Goal: Task Accomplishment & Management: Use online tool/utility

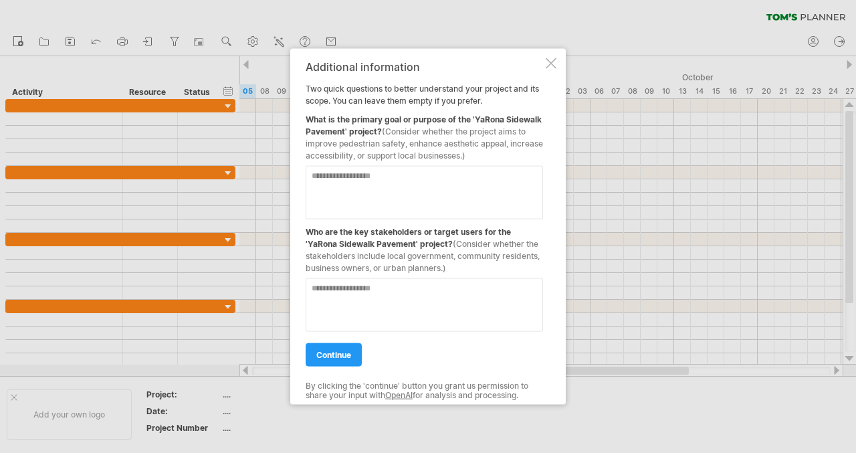
click at [354, 167] on textarea at bounding box center [424, 192] width 237 height 54
type textarea "**********"
click at [349, 290] on textarea at bounding box center [424, 305] width 237 height 54
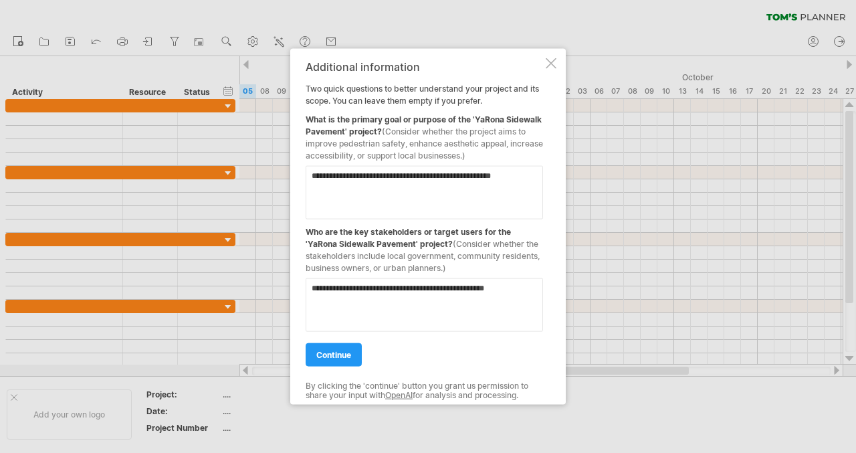
type textarea "**********"
click at [334, 358] on span "continue" at bounding box center [333, 354] width 35 height 10
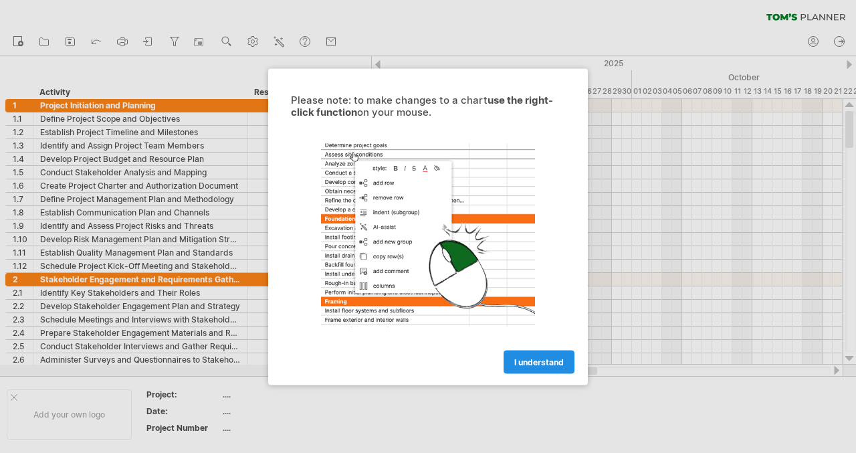
click at [529, 357] on span "I understand" at bounding box center [538, 362] width 49 height 10
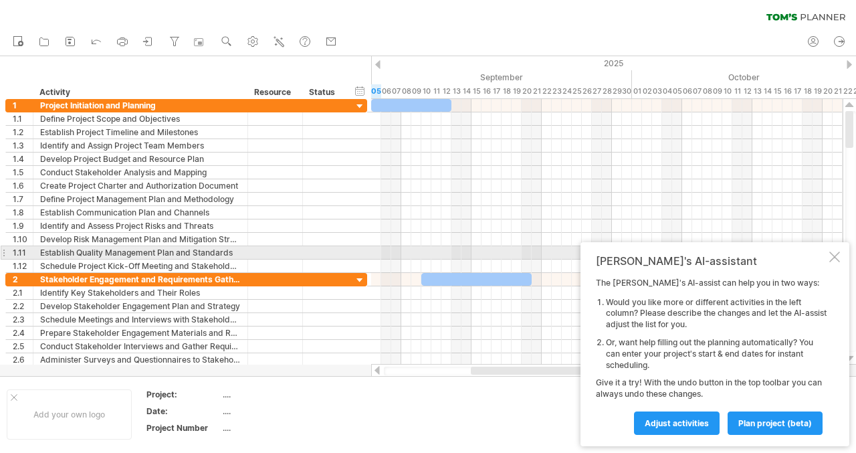
click at [833, 250] on div "[PERSON_NAME]'s AI-assistant The [PERSON_NAME]'s AI-assist can help you in two …" at bounding box center [715, 344] width 269 height 204
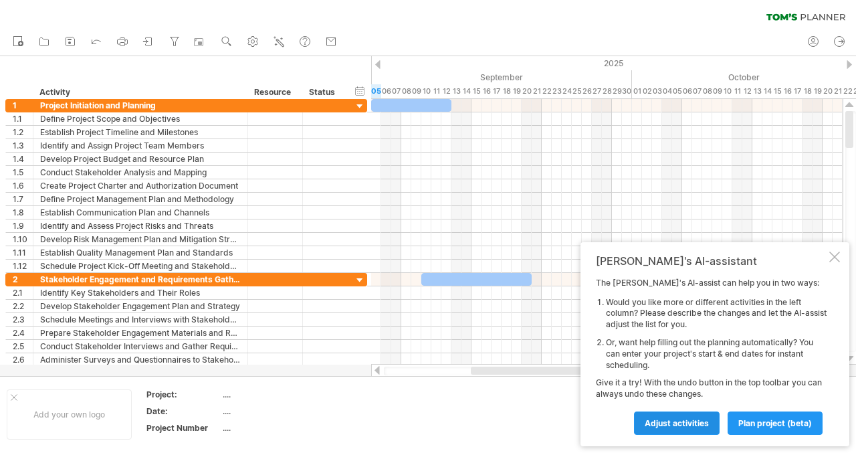
click at [697, 423] on span "Adjust activities" at bounding box center [677, 423] width 64 height 10
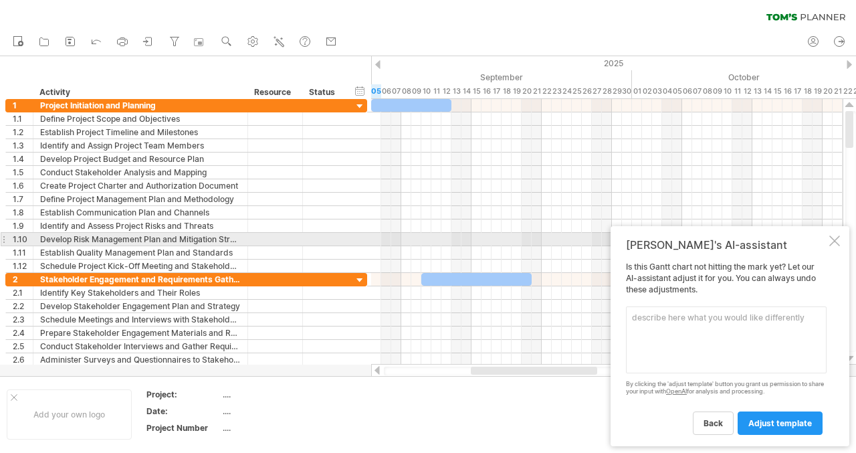
click at [833, 245] on div at bounding box center [834, 240] width 11 height 11
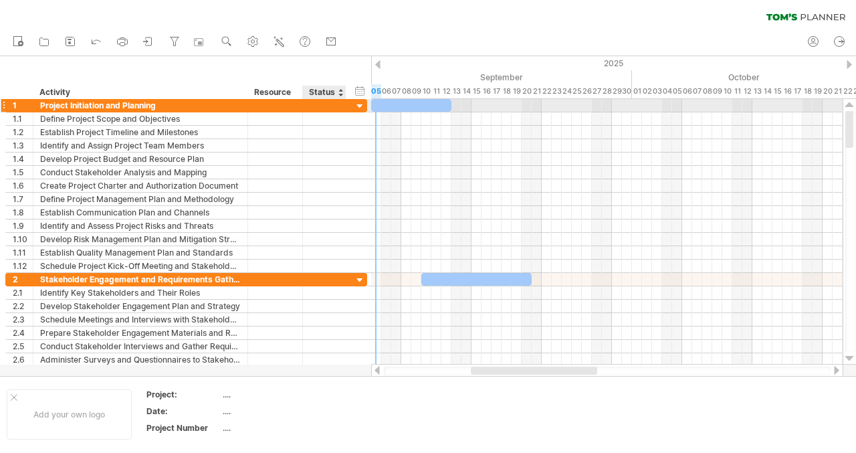
click at [355, 102] on div at bounding box center [360, 106] width 13 height 13
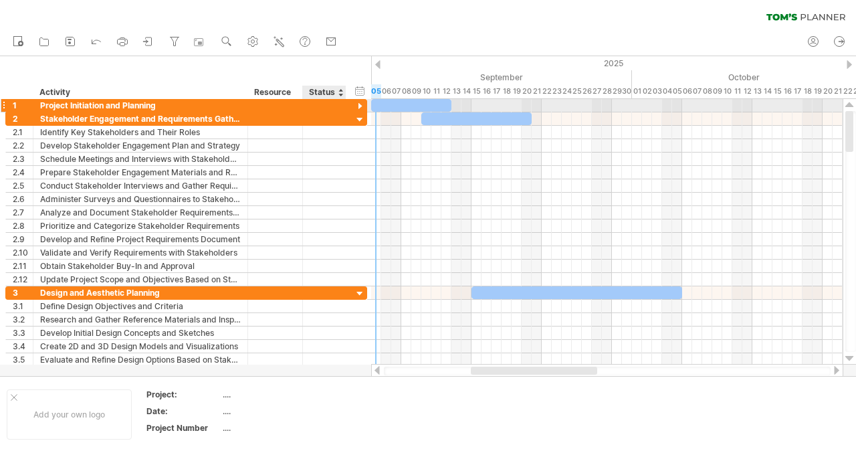
click at [355, 102] on div at bounding box center [360, 106] width 13 height 13
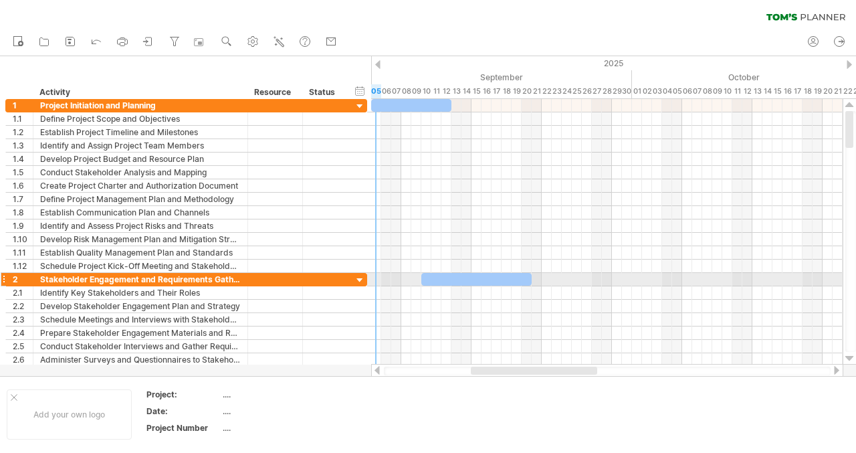
click at [357, 282] on div at bounding box center [360, 280] width 13 height 13
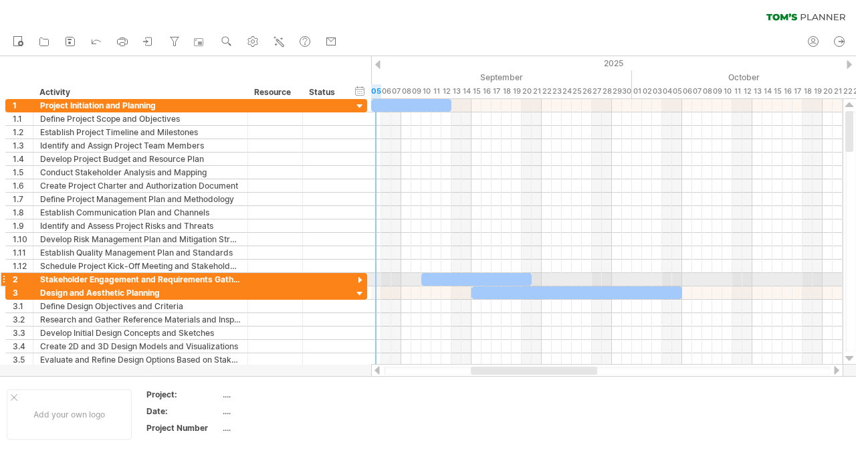
click at [357, 282] on div at bounding box center [360, 280] width 13 height 13
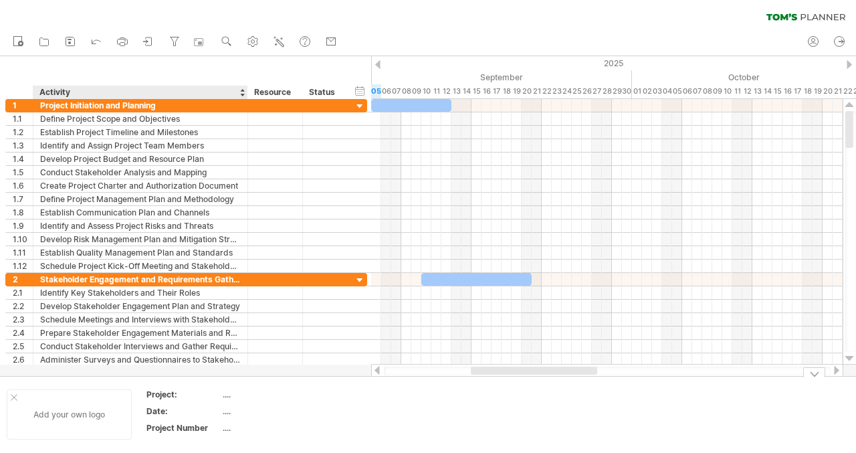
click at [83, 416] on div "Add your own logo" at bounding box center [69, 414] width 125 height 50
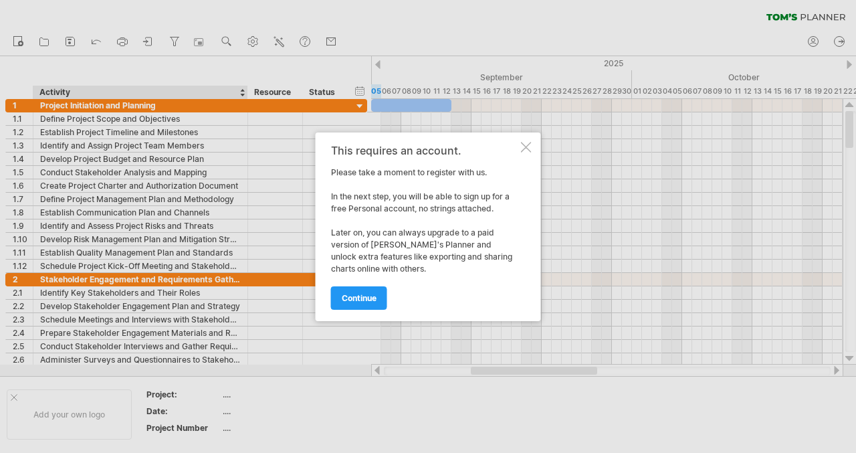
click at [528, 140] on div "This requires an account. Please take a moment to register with us. In the next…" at bounding box center [428, 226] width 225 height 189
click at [524, 138] on div "This requires an account. Please take a moment to register with us. In the next…" at bounding box center [428, 226] width 225 height 189
click at [356, 303] on link "continue" at bounding box center [359, 297] width 56 height 23
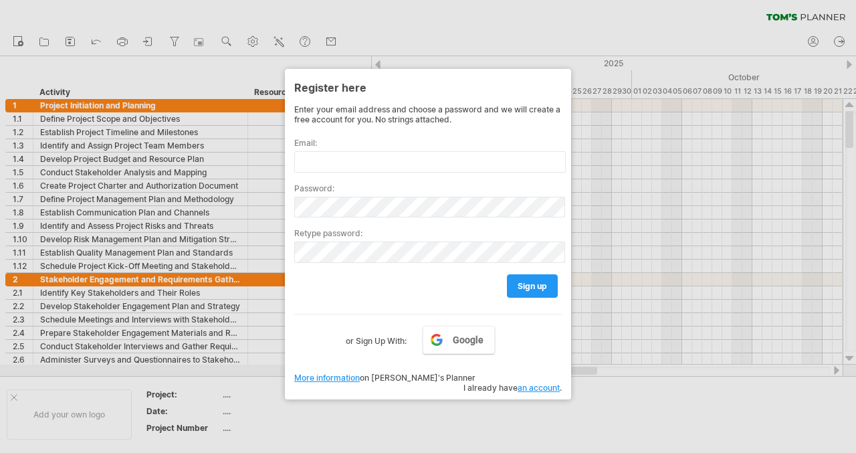
click at [427, 31] on div at bounding box center [428, 226] width 856 height 453
click at [408, 414] on div at bounding box center [428, 226] width 856 height 453
click at [352, 414] on div at bounding box center [428, 226] width 856 height 453
click at [538, 283] on span "sign up" at bounding box center [532, 286] width 29 height 10
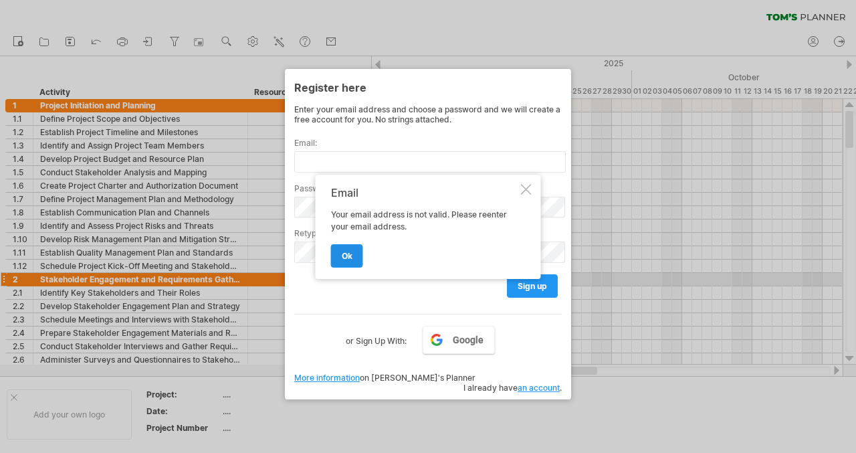
click at [340, 253] on link "ok" at bounding box center [347, 255] width 32 height 23
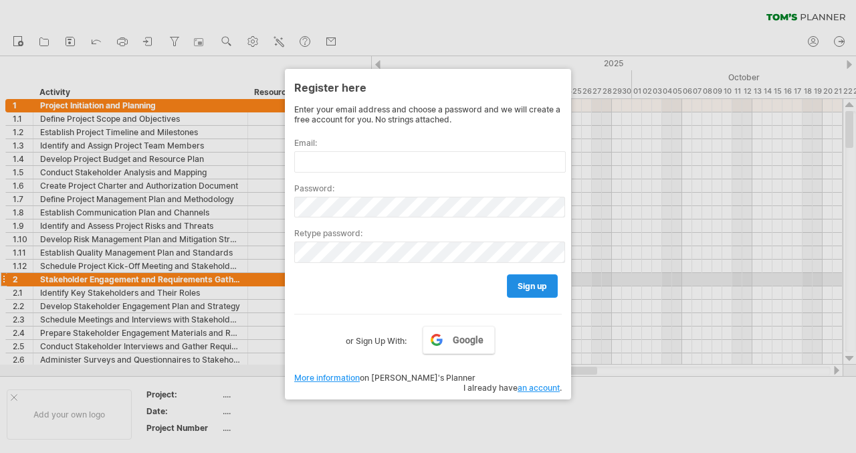
click at [526, 283] on span "sign up" at bounding box center [532, 286] width 29 height 10
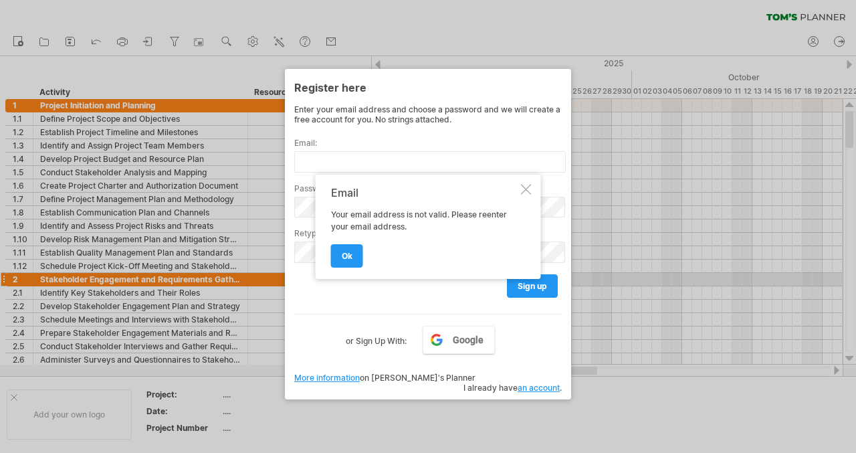
click at [521, 193] on div at bounding box center [526, 189] width 11 height 11
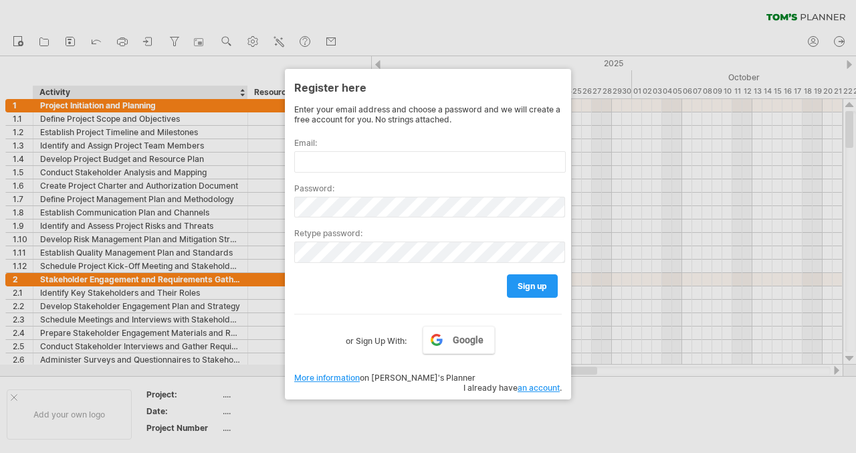
click at [184, 405] on div at bounding box center [428, 226] width 856 height 453
click at [11, 393] on div at bounding box center [428, 226] width 856 height 453
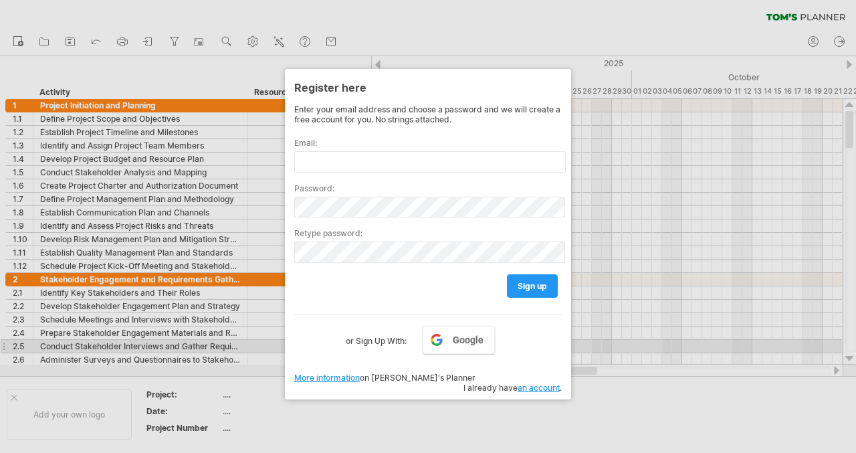
click at [539, 383] on link "an account" at bounding box center [539, 388] width 42 height 10
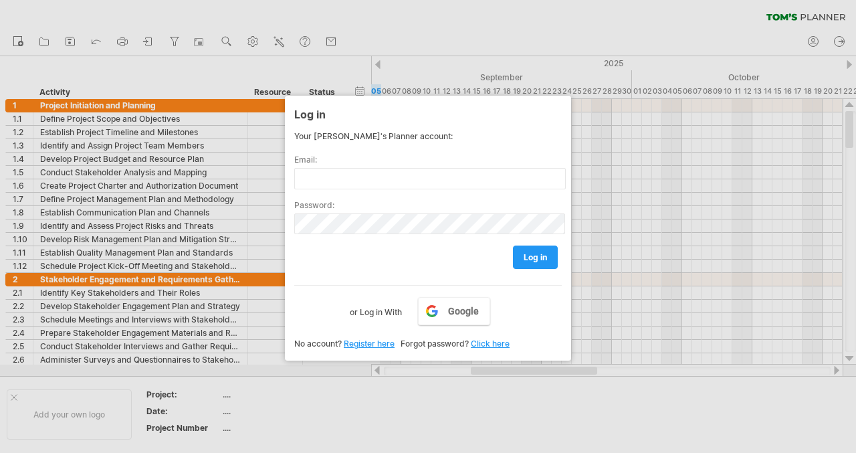
click at [334, 401] on div at bounding box center [428, 226] width 856 height 453
click at [443, 29] on div at bounding box center [428, 226] width 856 height 453
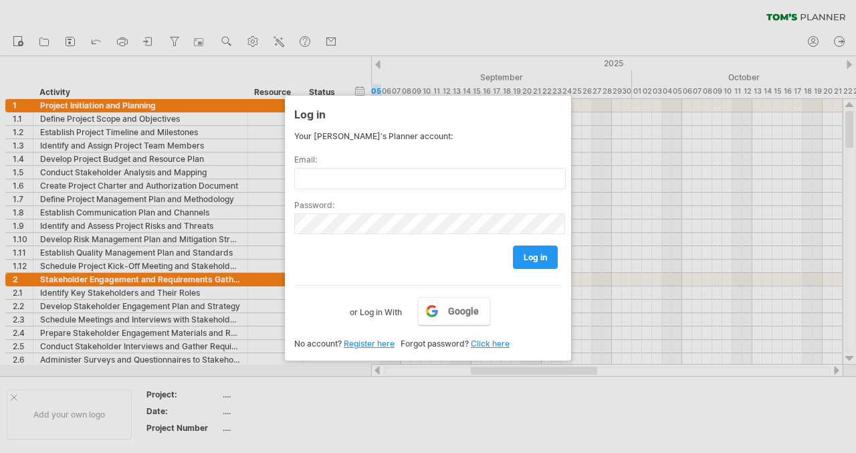
click at [443, 29] on div at bounding box center [428, 226] width 856 height 453
click at [272, 141] on div at bounding box center [428, 226] width 856 height 453
click at [446, 179] on input "text" at bounding box center [430, 178] width 272 height 21
click at [375, 344] on div "Log in Your [PERSON_NAME]'s Planner account: Email: Password: log in Google or …" at bounding box center [428, 228] width 286 height 265
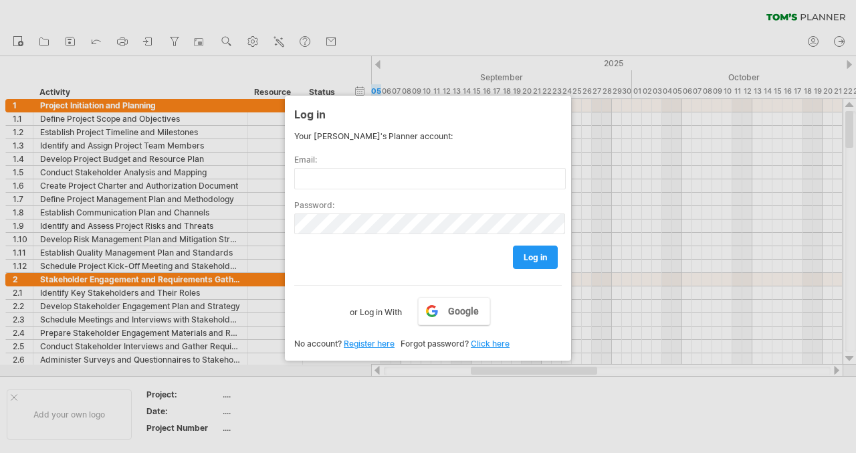
click at [365, 340] on link "Register here" at bounding box center [369, 343] width 51 height 10
click at [336, 176] on input "text" at bounding box center [430, 178] width 272 height 21
click at [359, 340] on link "Register here" at bounding box center [369, 343] width 51 height 10
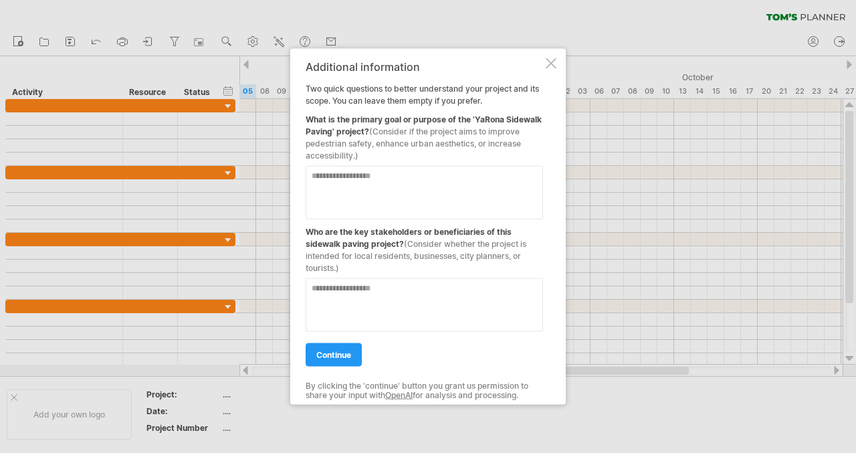
click at [335, 179] on textarea at bounding box center [424, 192] width 237 height 54
type textarea "**********"
click at [354, 306] on textarea at bounding box center [424, 305] width 237 height 54
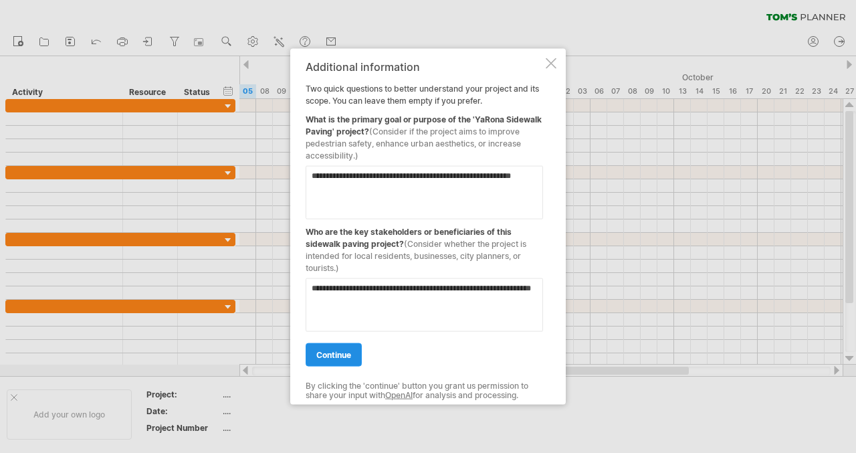
type textarea "**********"
click at [336, 354] on span "continue" at bounding box center [333, 354] width 35 height 10
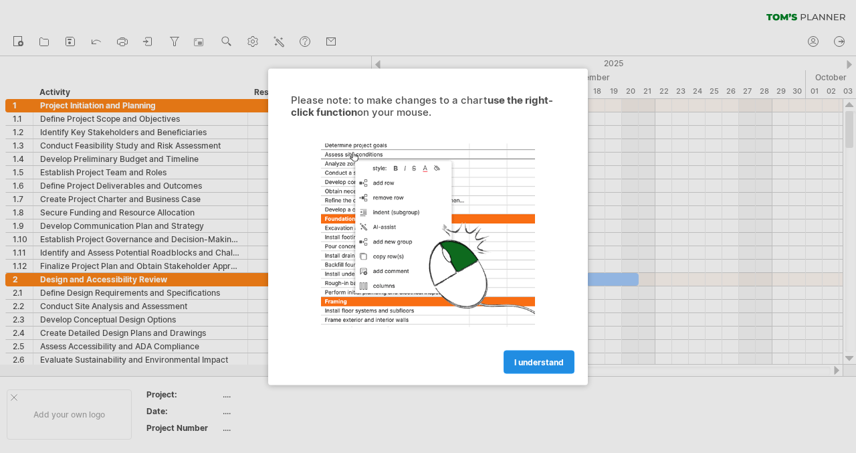
click at [543, 365] on span "I understand" at bounding box center [538, 362] width 49 height 10
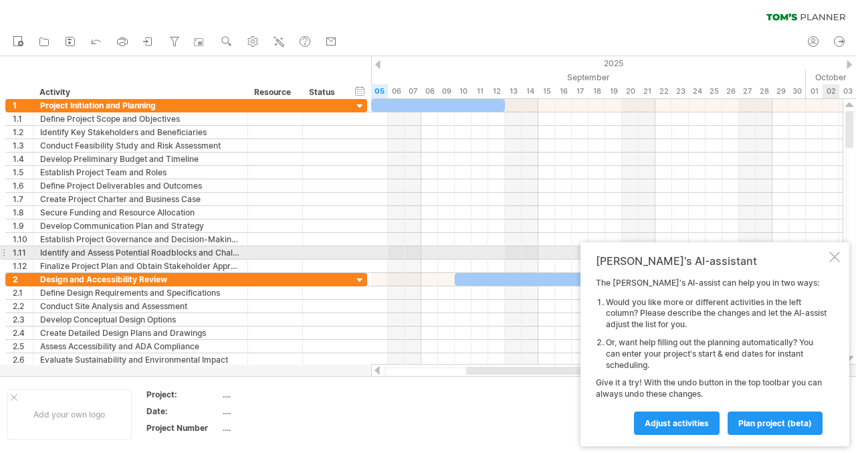
click at [830, 255] on div at bounding box center [834, 257] width 11 height 11
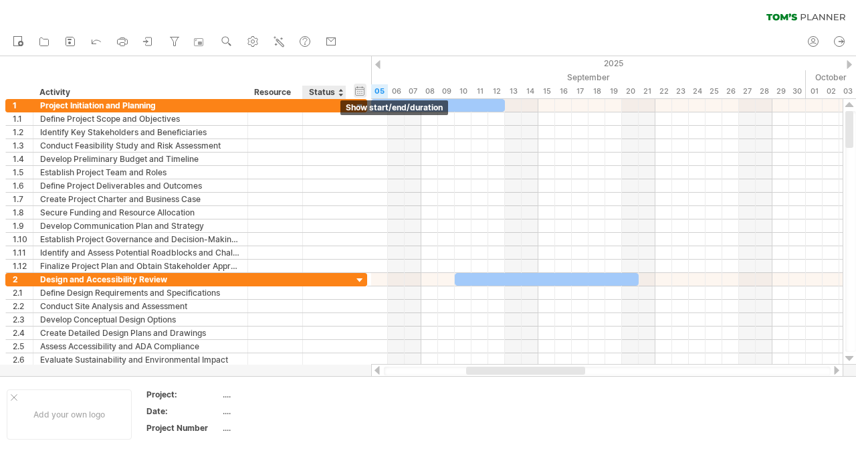
click at [361, 89] on div "hide start/end/duration show start/end/duration" at bounding box center [360, 91] width 13 height 14
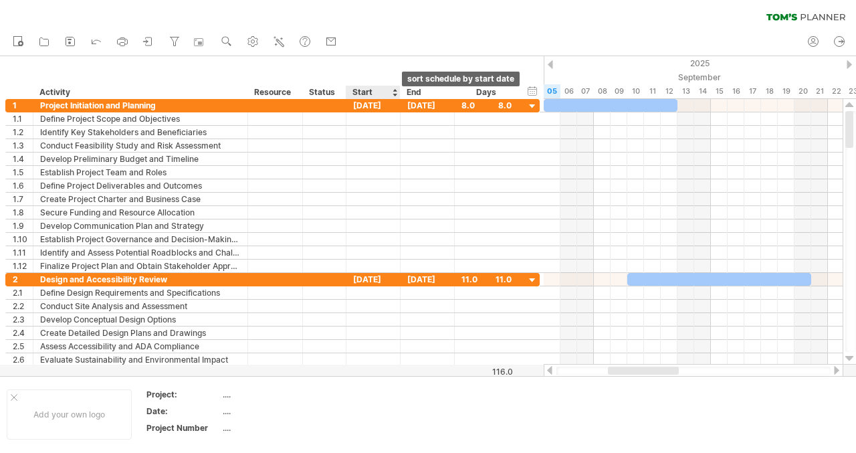
click at [396, 91] on div "Start" at bounding box center [373, 92] width 54 height 13
click at [393, 96] on div at bounding box center [394, 92] width 5 height 13
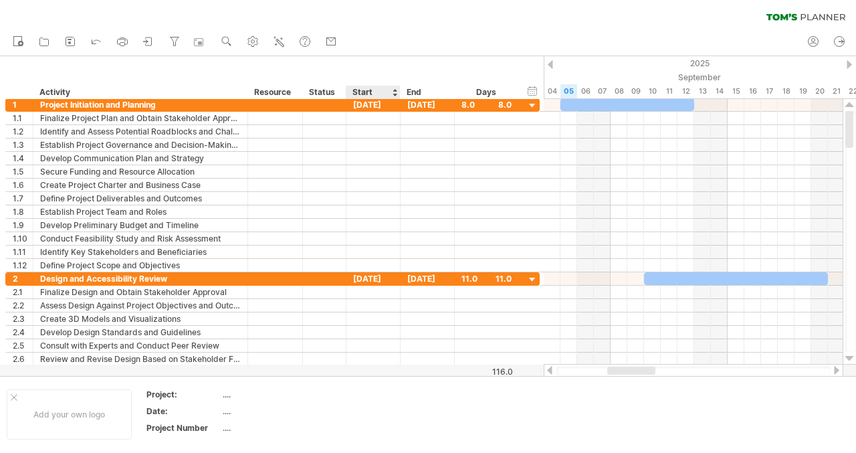
click at [393, 96] on div at bounding box center [394, 92] width 5 height 13
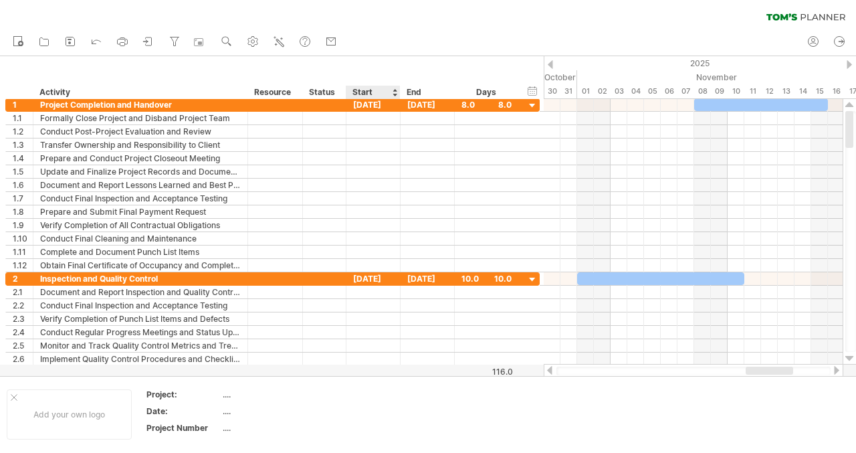
click at [393, 96] on div at bounding box center [394, 92] width 5 height 13
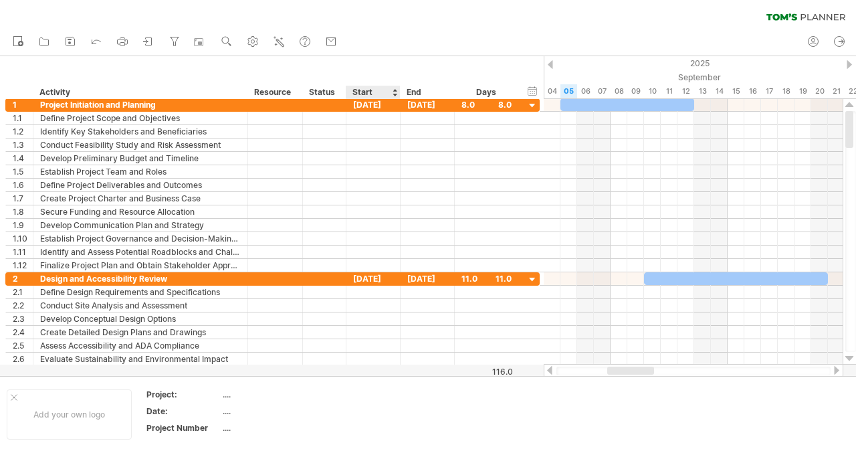
click at [393, 87] on div at bounding box center [394, 92] width 5 height 13
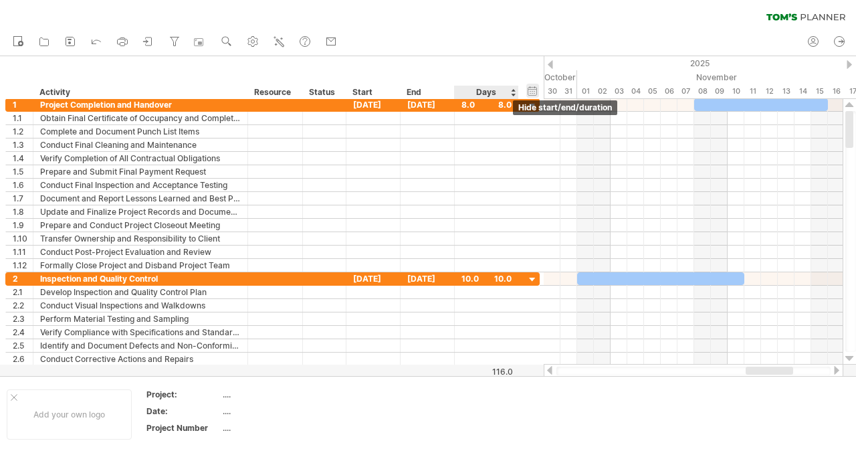
click at [536, 93] on div "hide start/end/duration show start/end/duration" at bounding box center [532, 91] width 13 height 14
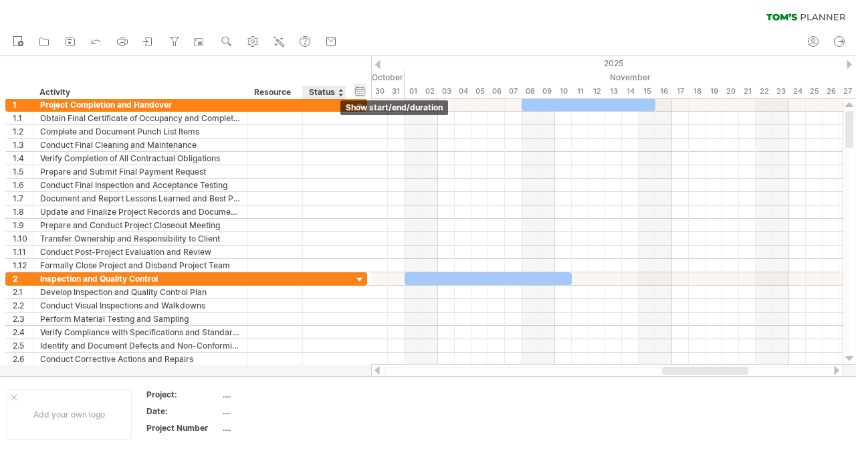
click at [359, 90] on div "hide start/end/duration show start/end/duration" at bounding box center [360, 91] width 13 height 14
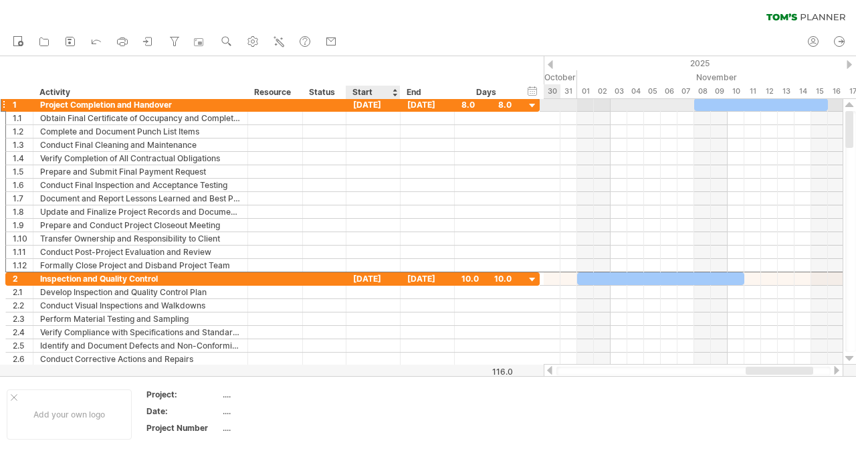
click at [371, 104] on div "08-11-25" at bounding box center [373, 104] width 54 height 13
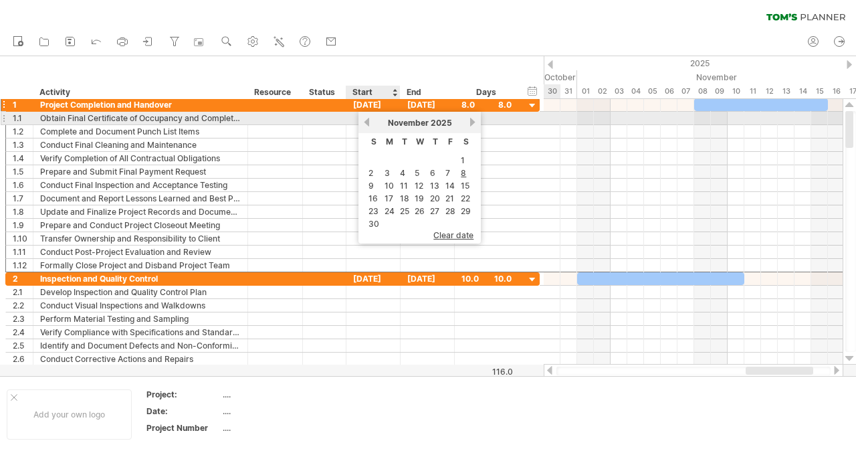
click at [364, 120] on link "previous" at bounding box center [367, 122] width 10 height 10
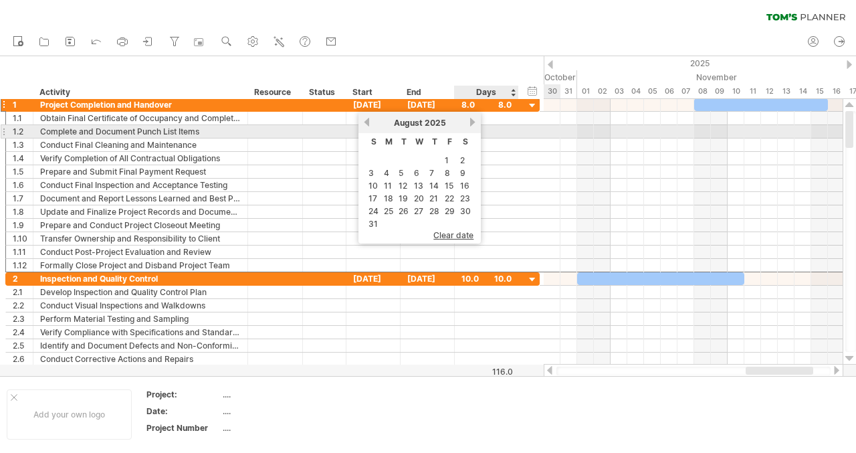
click at [470, 125] on link "next" at bounding box center [473, 122] width 10 height 10
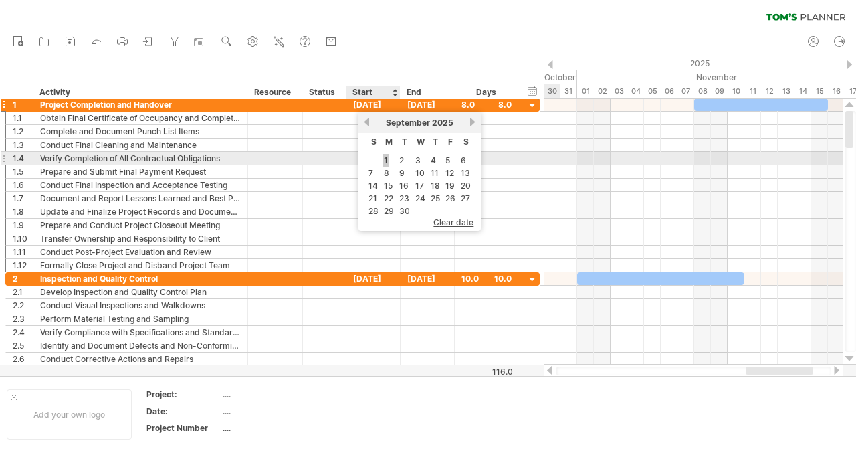
click at [385, 161] on link "1" at bounding box center [386, 160] width 7 height 13
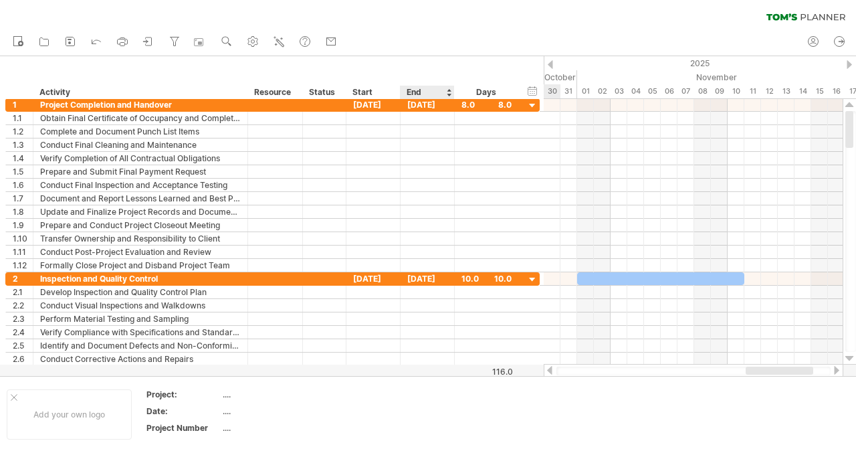
click at [415, 90] on div "End" at bounding box center [427, 92] width 40 height 13
click at [447, 94] on div at bounding box center [448, 92] width 5 height 13
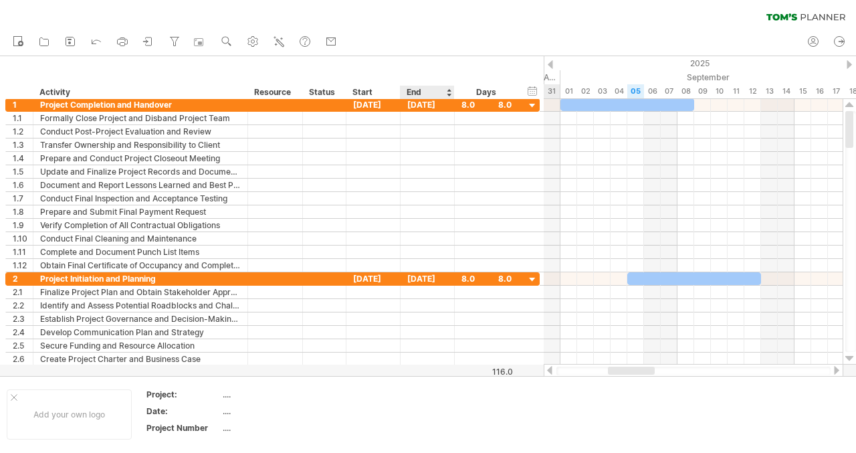
click at [423, 94] on div "End" at bounding box center [427, 92] width 40 height 13
click at [421, 104] on div "08-09-25" at bounding box center [428, 104] width 54 height 13
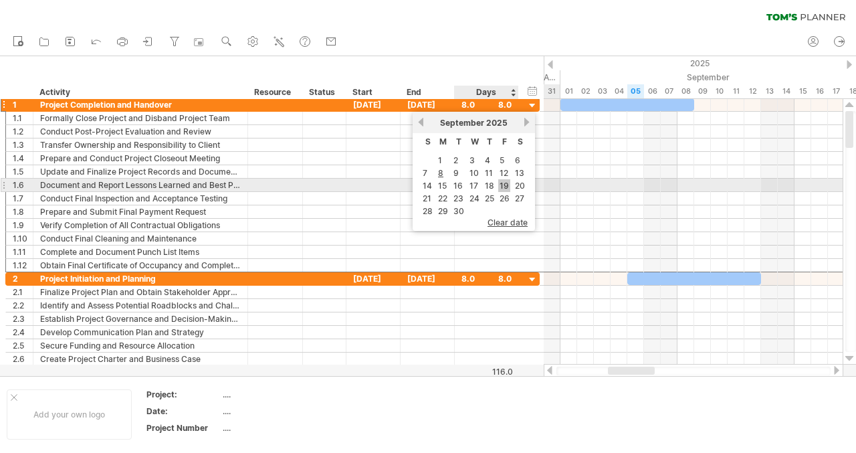
click at [500, 187] on link "19" at bounding box center [504, 185] width 12 height 13
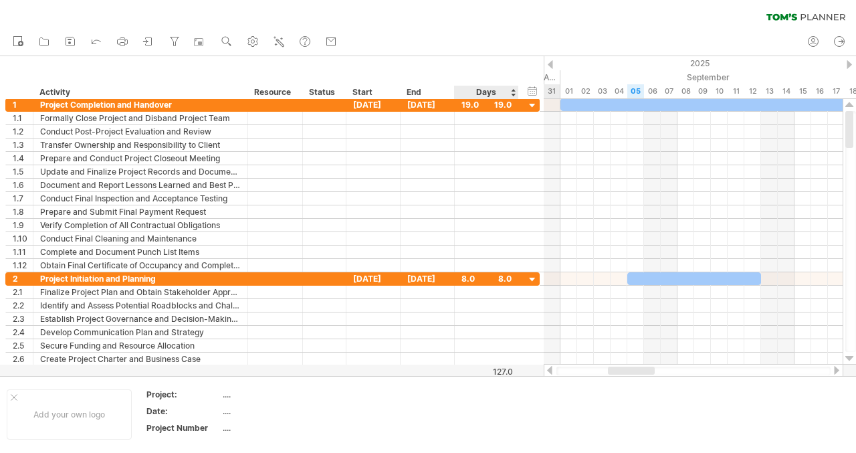
click at [495, 92] on div "Days" at bounding box center [486, 92] width 64 height 13
click at [498, 104] on div "19.0" at bounding box center [487, 104] width 50 height 13
click at [498, 104] on div "****" at bounding box center [487, 104] width 50 height 13
click at [530, 89] on div "hide start/end/duration show start/end/duration" at bounding box center [532, 91] width 13 height 14
click at [694, 89] on div "09" at bounding box center [702, 91] width 17 height 14
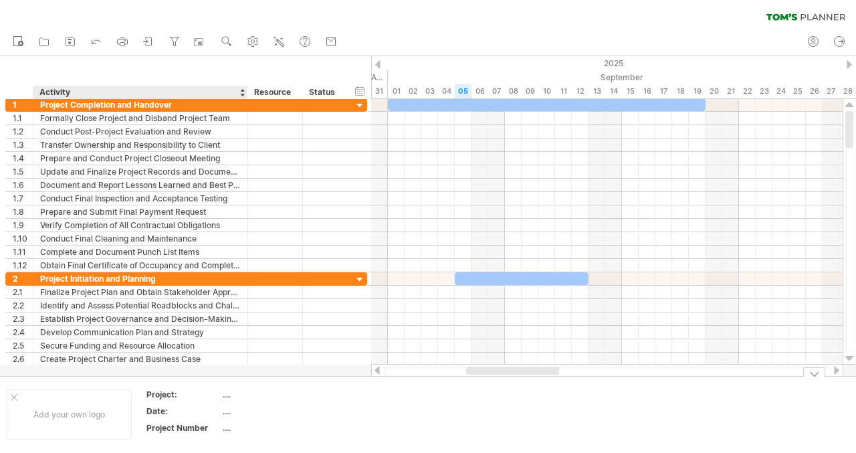
click at [229, 393] on div "...." at bounding box center [279, 394] width 112 height 11
type input "**********"
click at [223, 413] on div "...." at bounding box center [279, 410] width 112 height 11
type input "*"
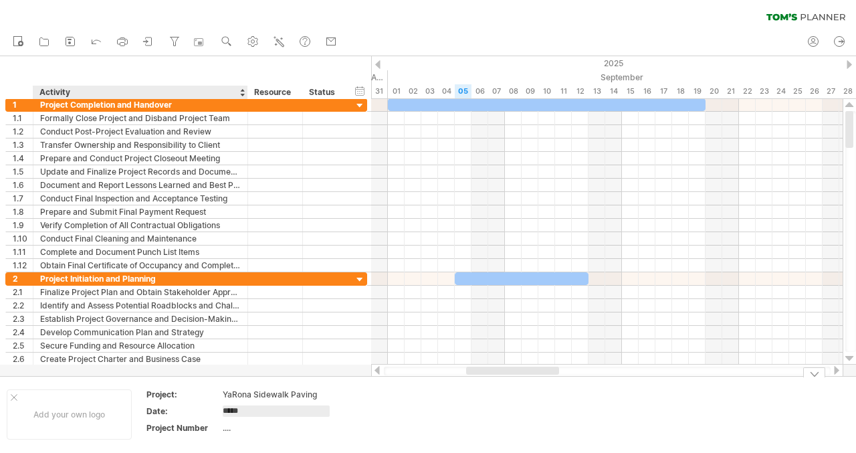
type input "******"
click at [832, 370] on div at bounding box center [836, 370] width 11 height 9
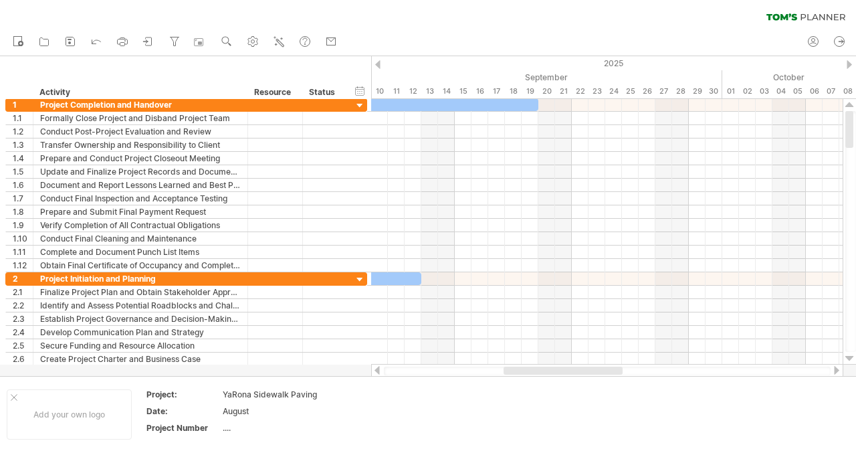
click at [832, 370] on div at bounding box center [836, 370] width 11 height 9
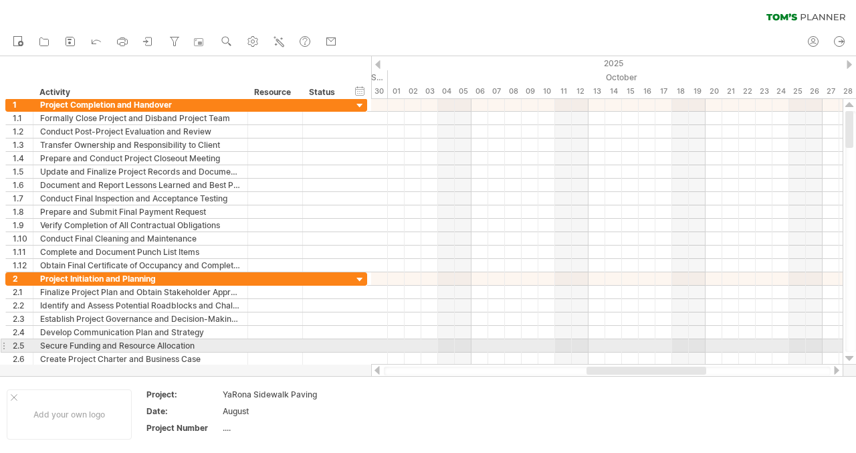
click at [850, 345] on div at bounding box center [851, 231] width 11 height 241
click at [856, 310] on div at bounding box center [851, 231] width 11 height 241
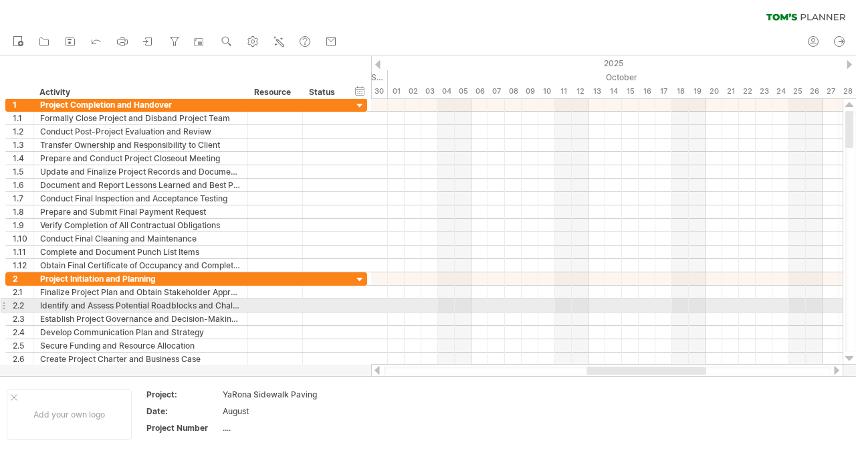
click at [856, 310] on div at bounding box center [851, 231] width 11 height 241
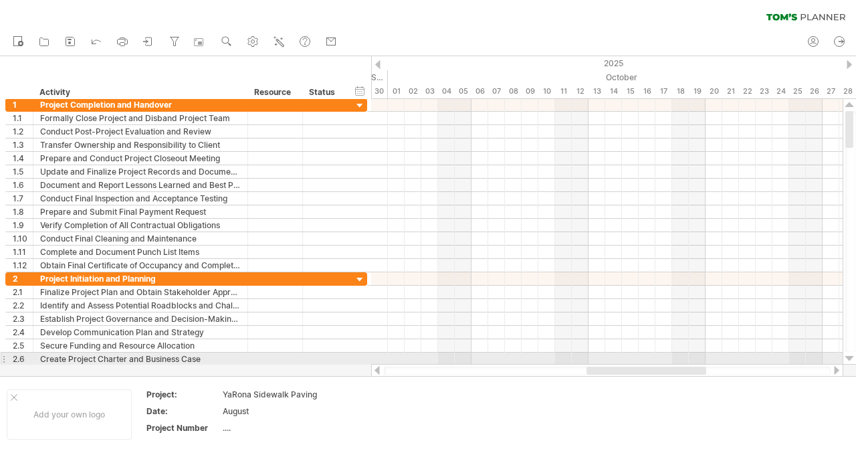
click at [850, 357] on div at bounding box center [850, 358] width 9 height 11
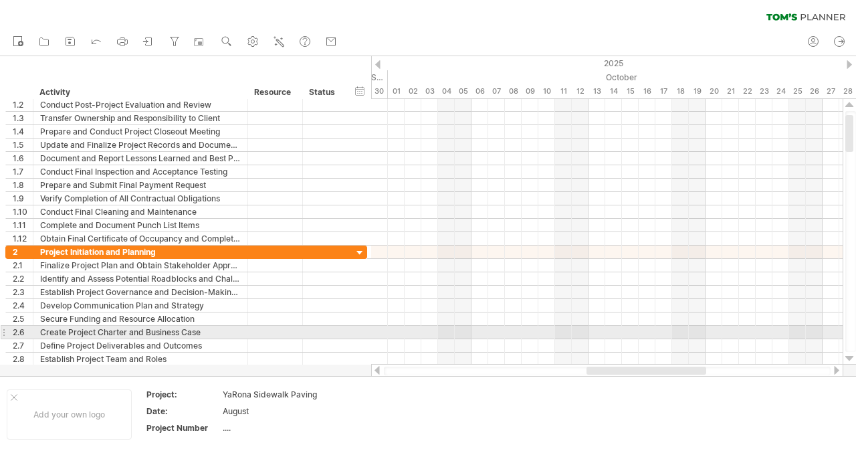
click at [850, 357] on div at bounding box center [850, 358] width 9 height 11
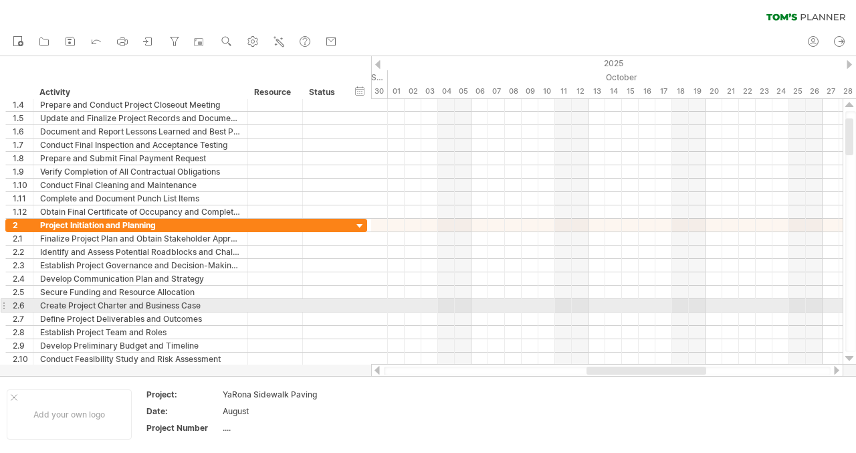
click at [850, 357] on div at bounding box center [850, 358] width 9 height 11
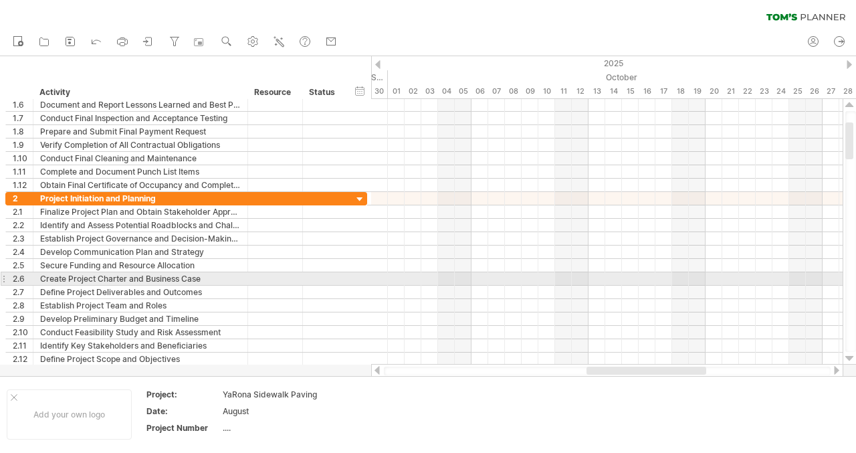
click at [850, 357] on div at bounding box center [850, 358] width 9 height 11
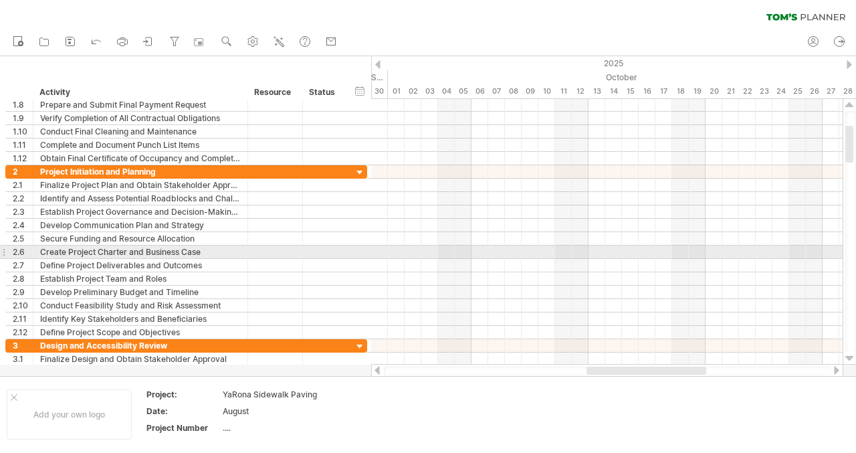
click at [850, 357] on div at bounding box center [850, 358] width 9 height 11
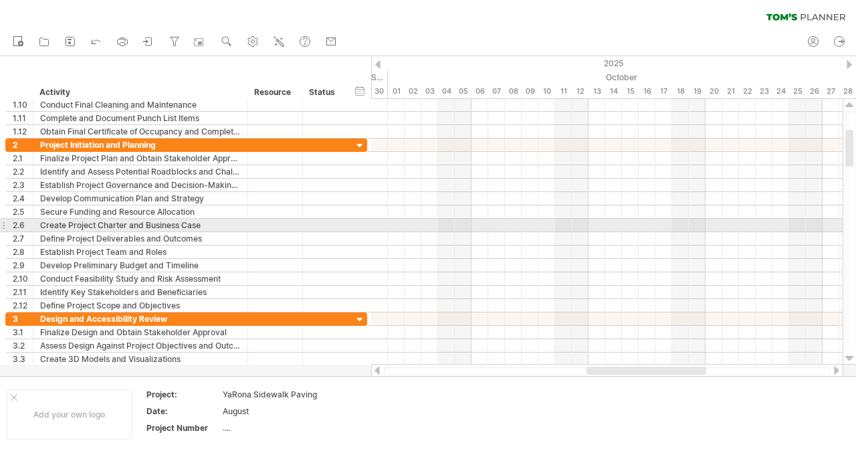
click at [850, 357] on div at bounding box center [850, 358] width 9 height 11
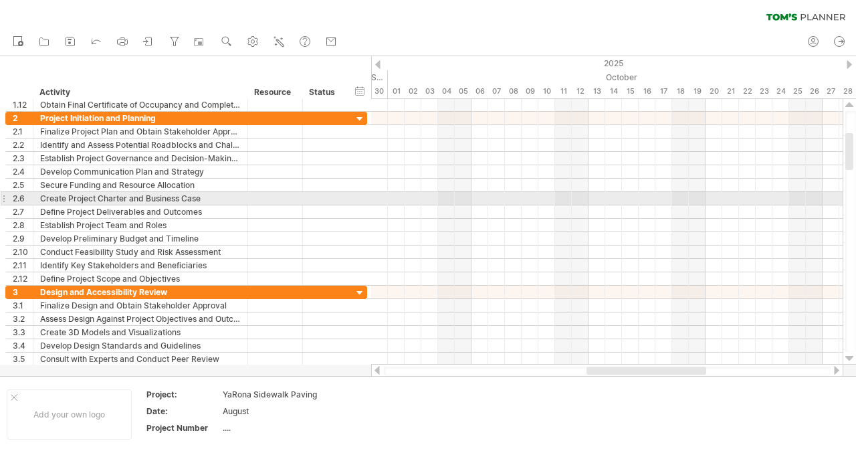
click at [850, 357] on div at bounding box center [850, 358] width 9 height 11
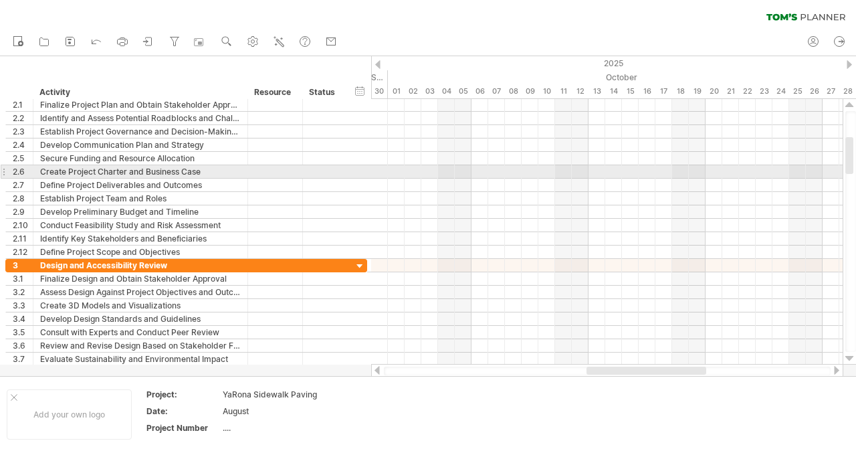
click at [850, 357] on div at bounding box center [850, 358] width 9 height 11
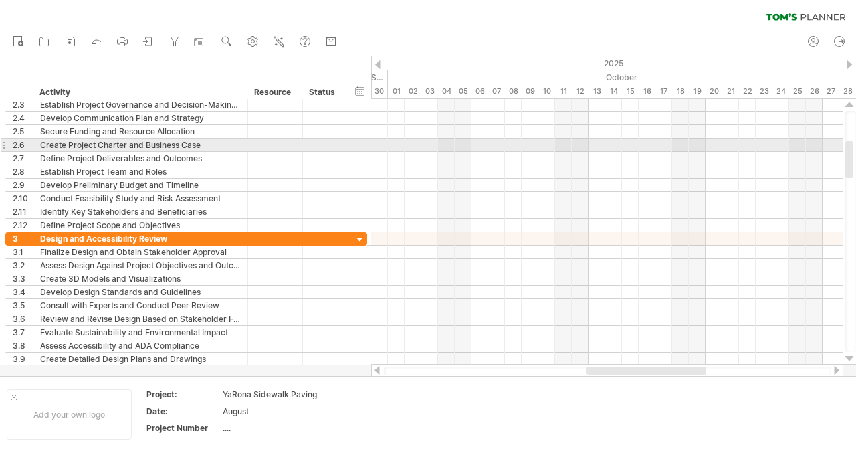
click at [850, 357] on div at bounding box center [850, 358] width 9 height 11
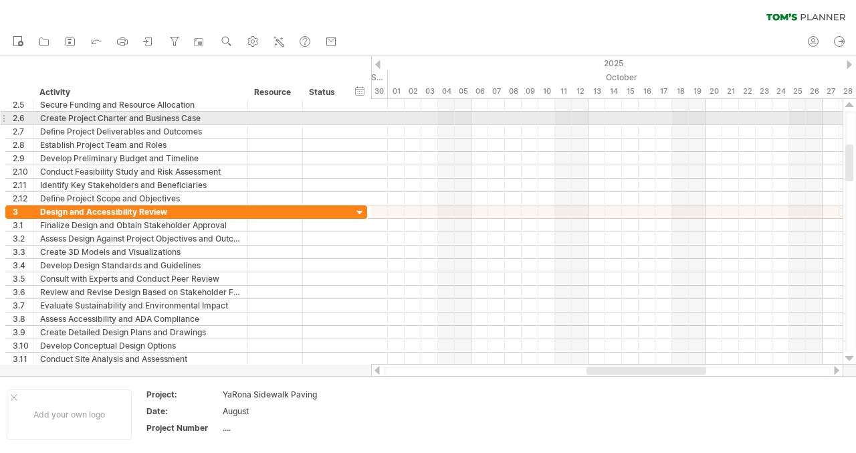
click at [850, 357] on div at bounding box center [850, 358] width 9 height 11
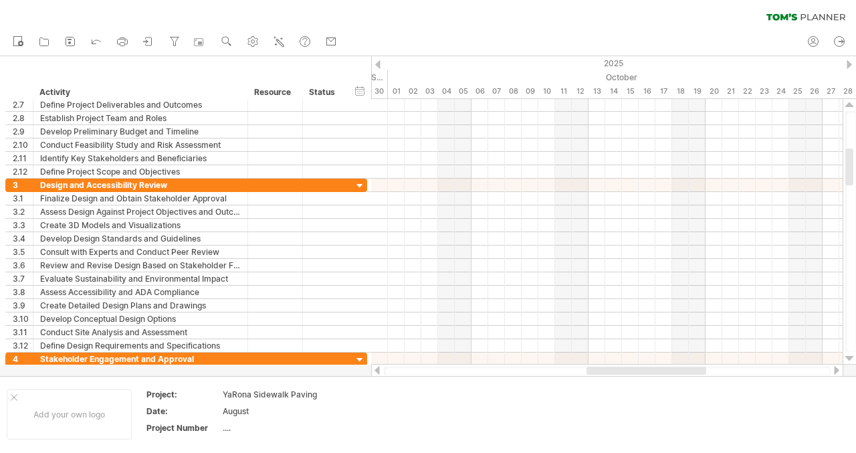
click at [850, 357] on div at bounding box center [850, 358] width 9 height 11
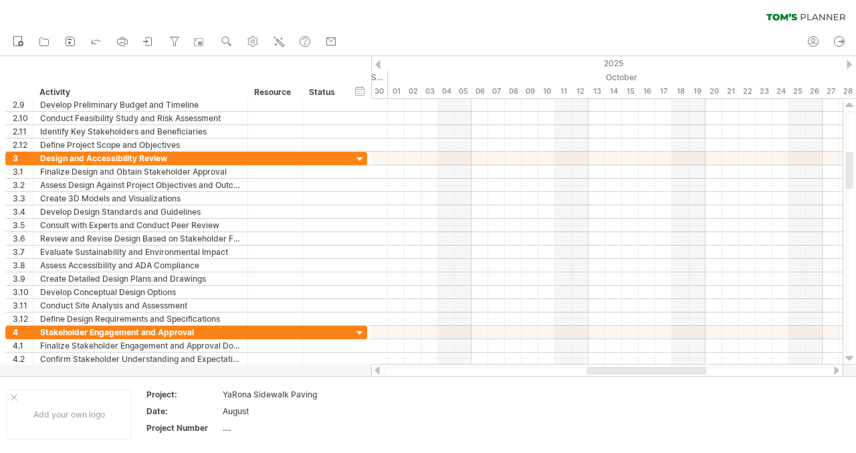
click at [850, 357] on div at bounding box center [850, 358] width 9 height 11
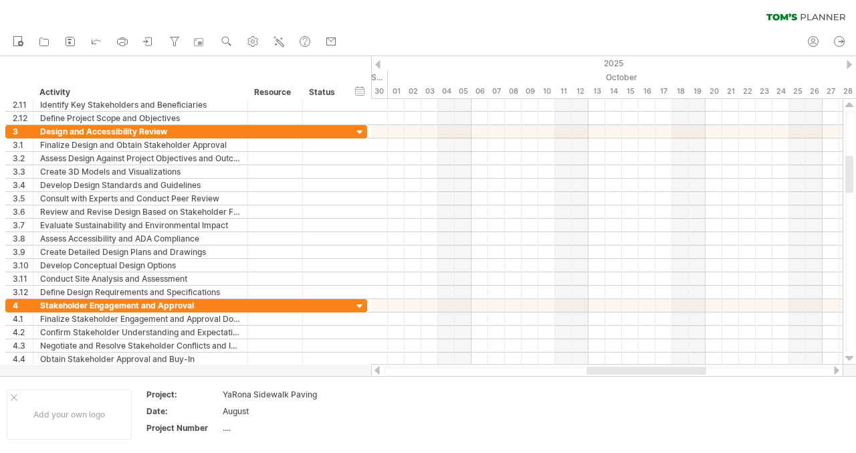
click at [850, 357] on div at bounding box center [850, 358] width 9 height 11
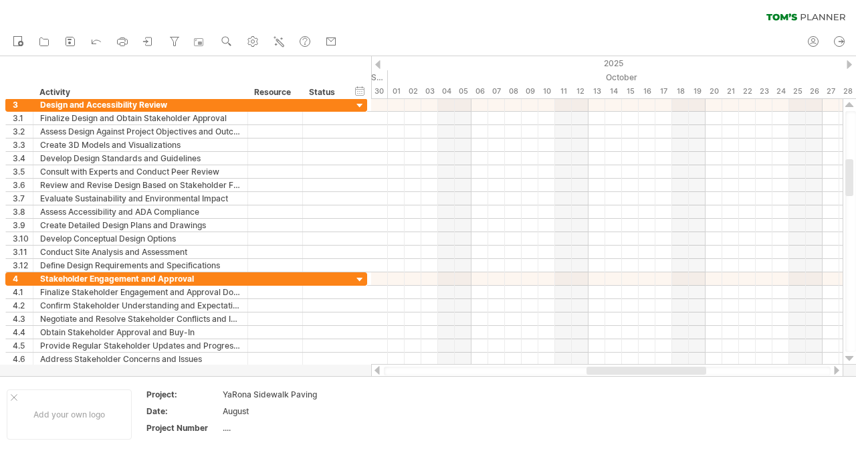
click at [850, 357] on div at bounding box center [850, 358] width 9 height 11
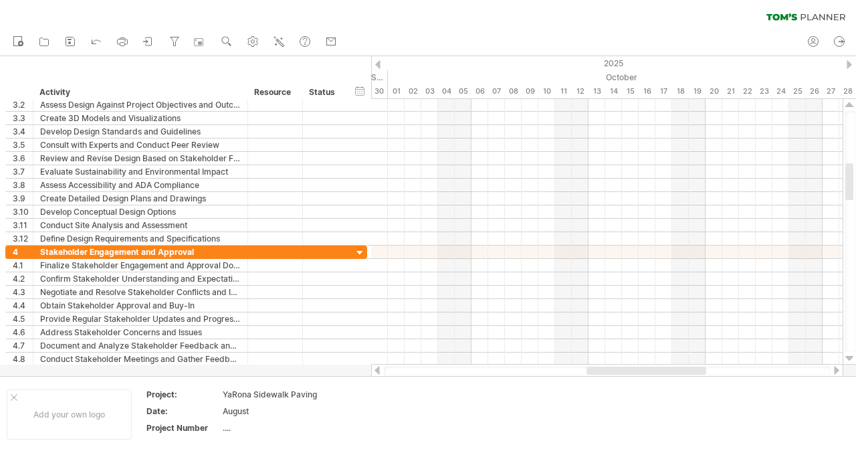
click at [850, 357] on div at bounding box center [850, 358] width 9 height 11
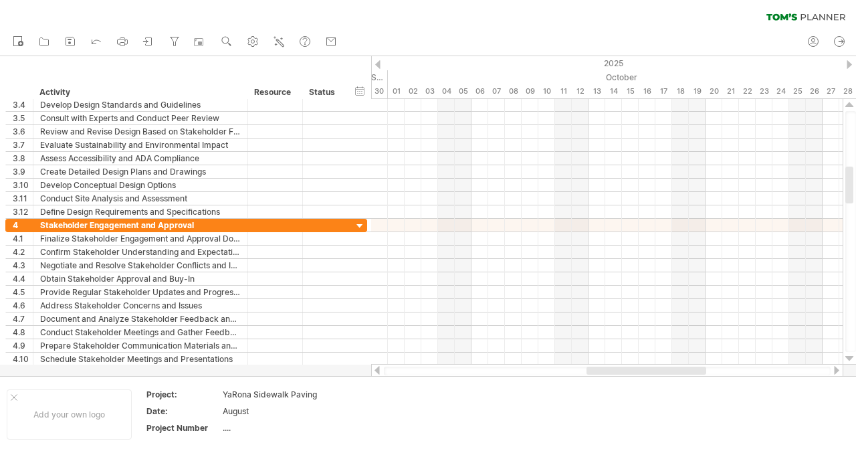
click at [850, 357] on div at bounding box center [850, 358] width 9 height 11
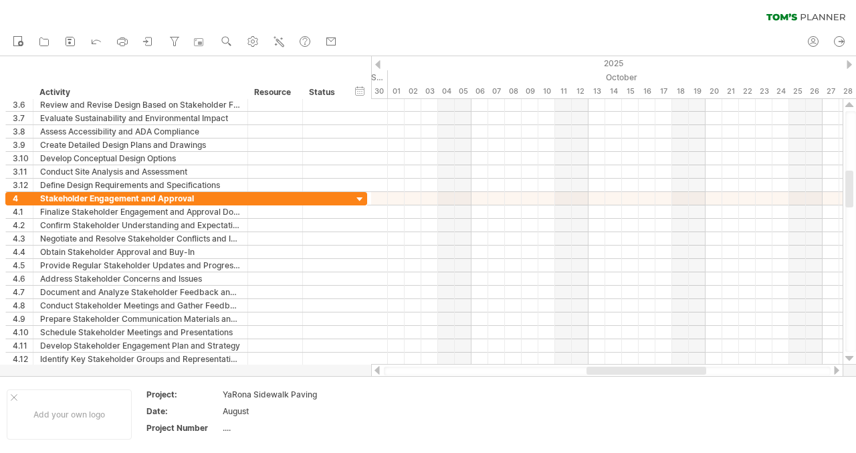
click at [850, 357] on div at bounding box center [850, 358] width 9 height 11
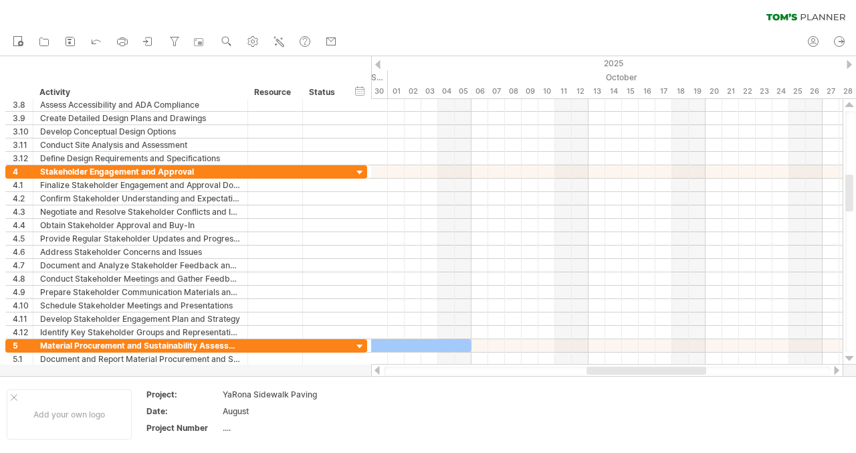
click at [850, 357] on div at bounding box center [850, 358] width 9 height 11
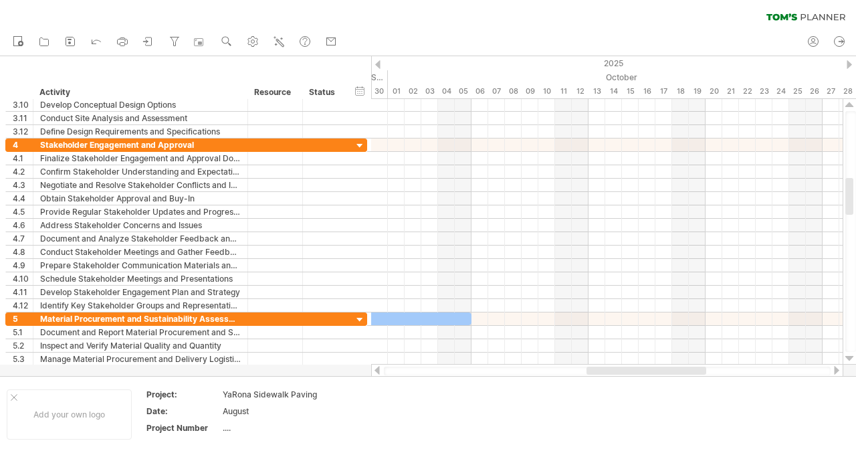
click at [850, 357] on div at bounding box center [850, 358] width 9 height 11
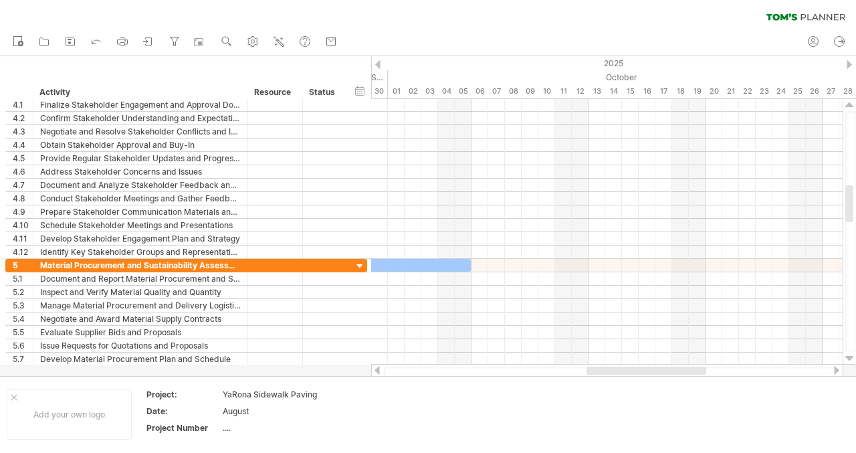
click at [850, 357] on div at bounding box center [850, 358] width 9 height 11
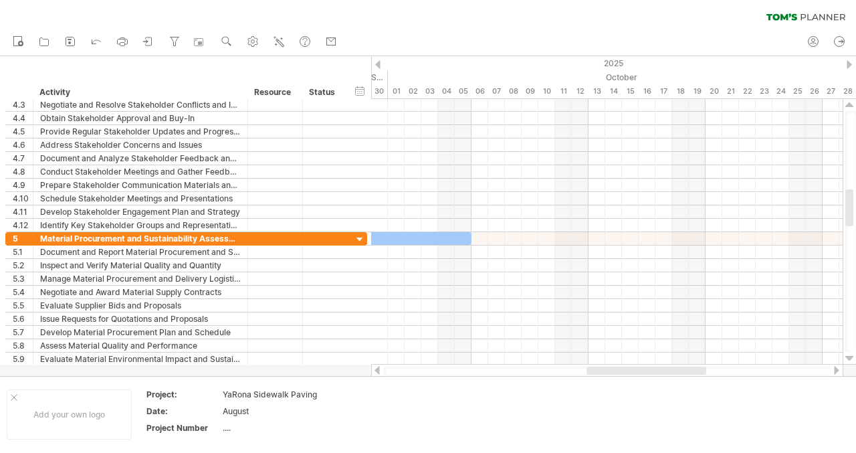
click at [850, 357] on div at bounding box center [850, 358] width 9 height 11
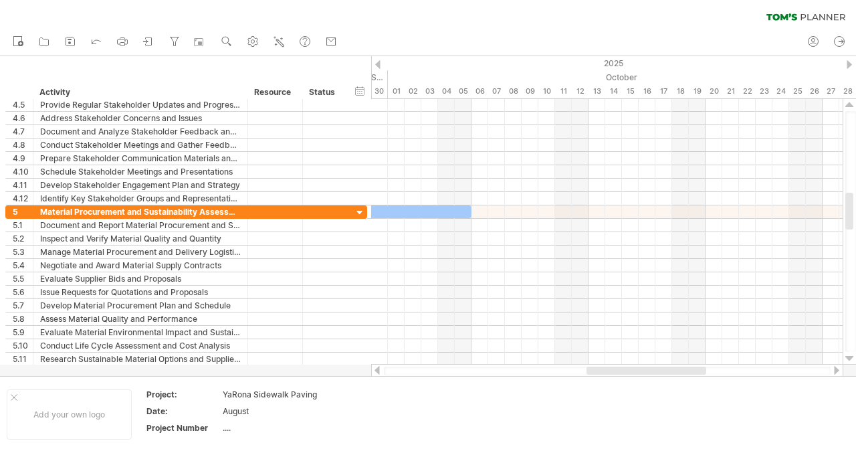
click at [850, 357] on div at bounding box center [850, 358] width 9 height 11
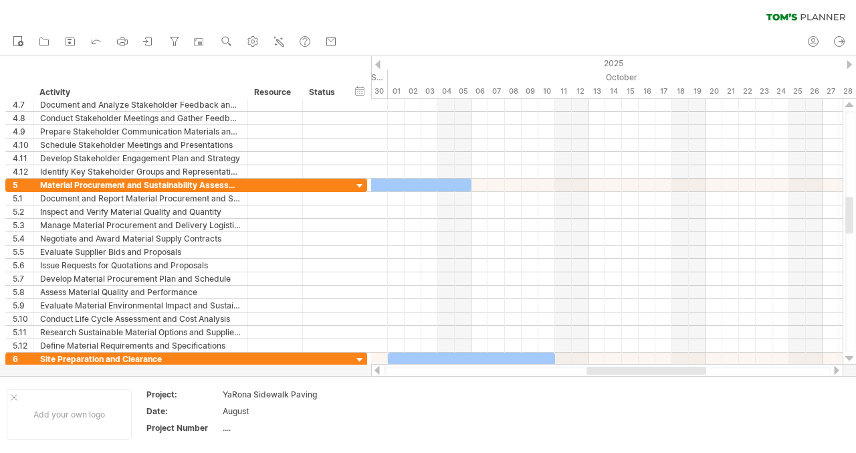
click at [850, 357] on div at bounding box center [850, 358] width 9 height 11
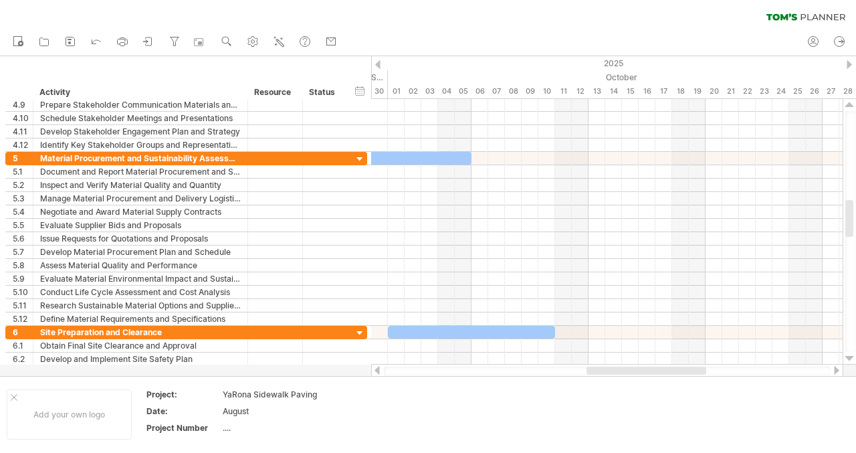
click at [850, 357] on div at bounding box center [850, 358] width 9 height 11
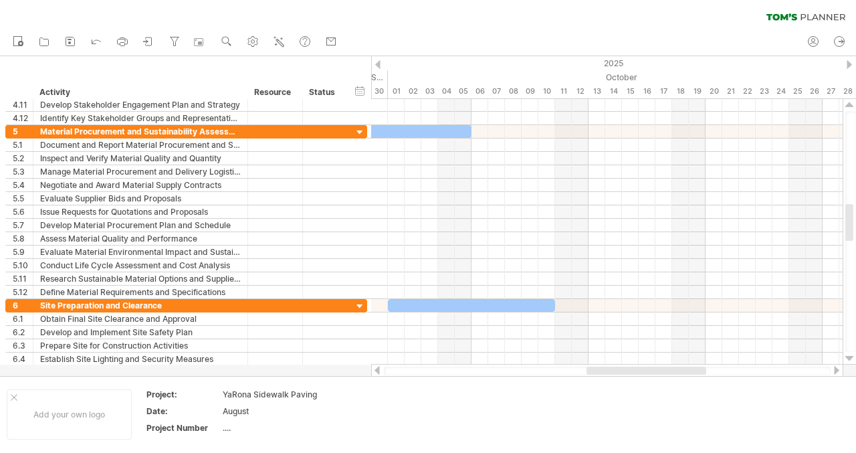
click at [850, 357] on div at bounding box center [850, 358] width 9 height 11
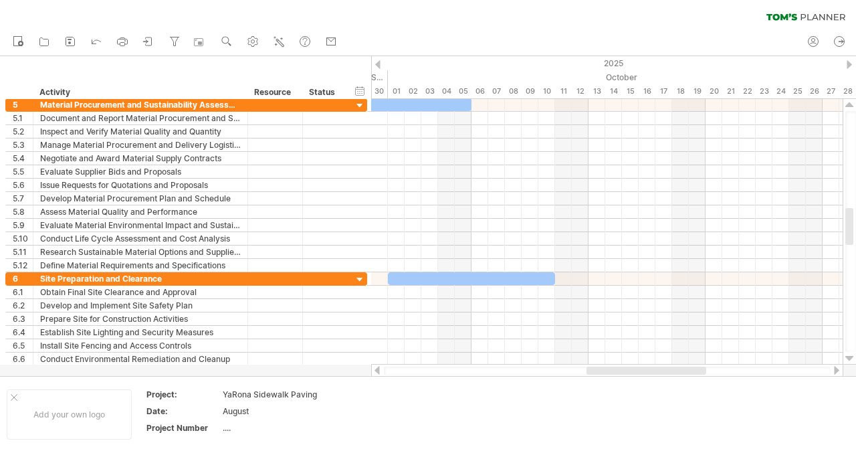
click at [850, 357] on div at bounding box center [850, 358] width 9 height 11
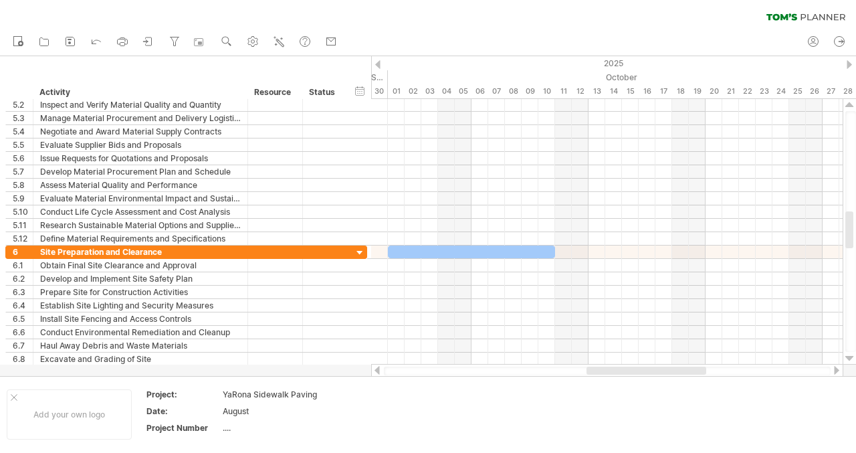
click at [850, 357] on div at bounding box center [850, 358] width 9 height 11
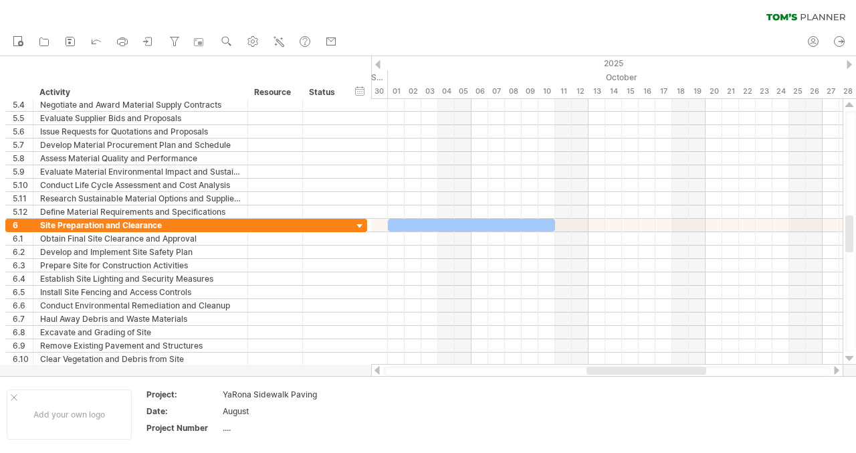
click at [850, 357] on div at bounding box center [850, 358] width 9 height 11
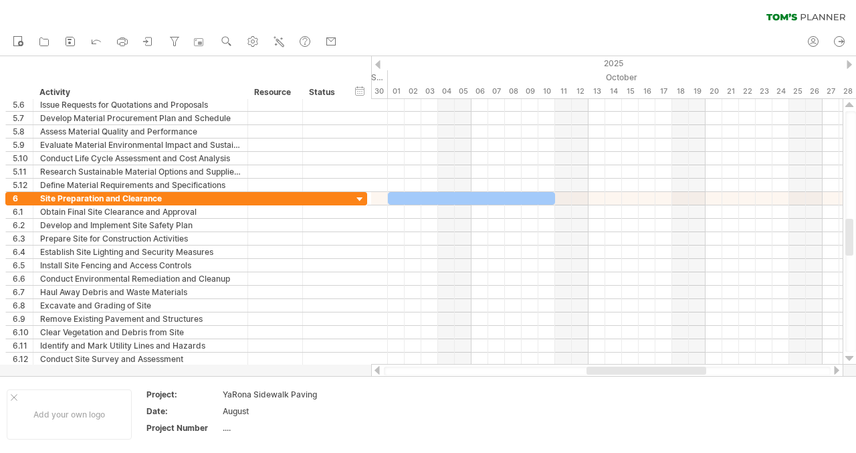
click at [850, 357] on div at bounding box center [850, 358] width 9 height 11
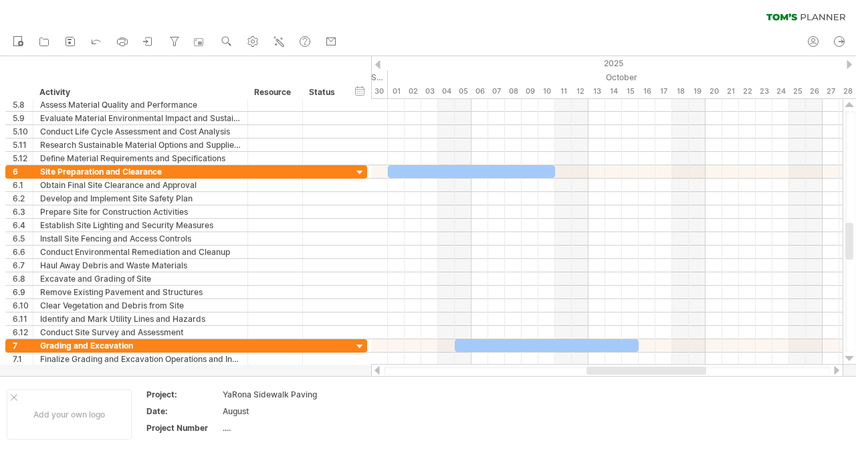
click at [850, 357] on div at bounding box center [850, 358] width 9 height 11
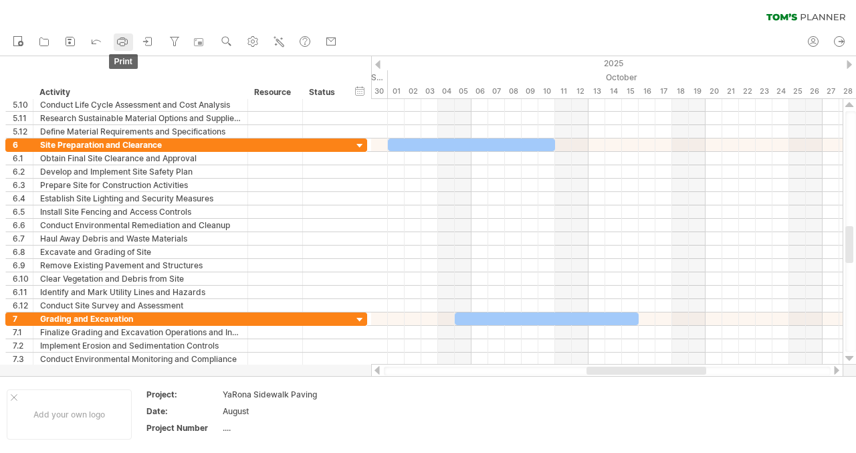
click at [122, 39] on rect at bounding box center [122, 38] width 5 height 1
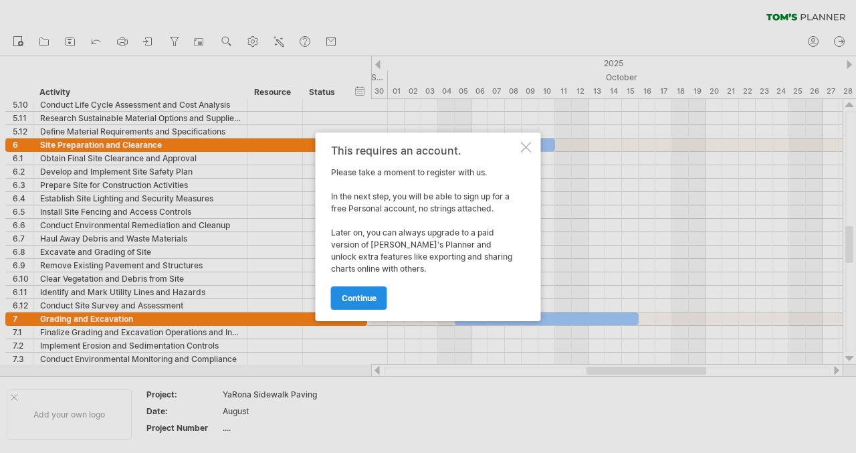
click at [354, 301] on span "continue" at bounding box center [359, 298] width 35 height 10
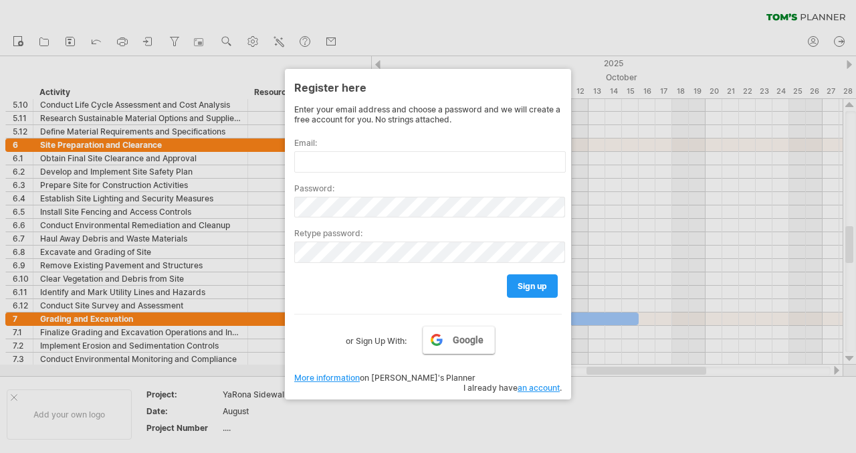
click at [476, 26] on div at bounding box center [428, 226] width 856 height 453
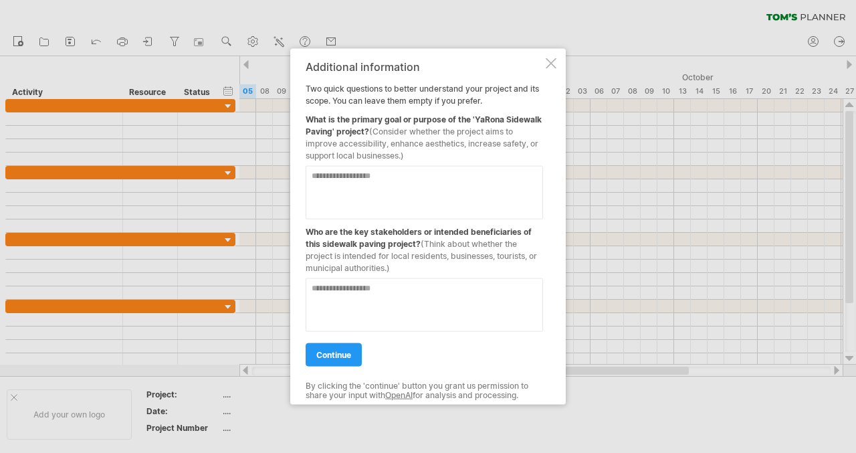
click at [385, 177] on textarea at bounding box center [424, 192] width 237 height 54
type textarea "**********"
click at [347, 300] on textarea at bounding box center [424, 305] width 237 height 54
type textarea "*"
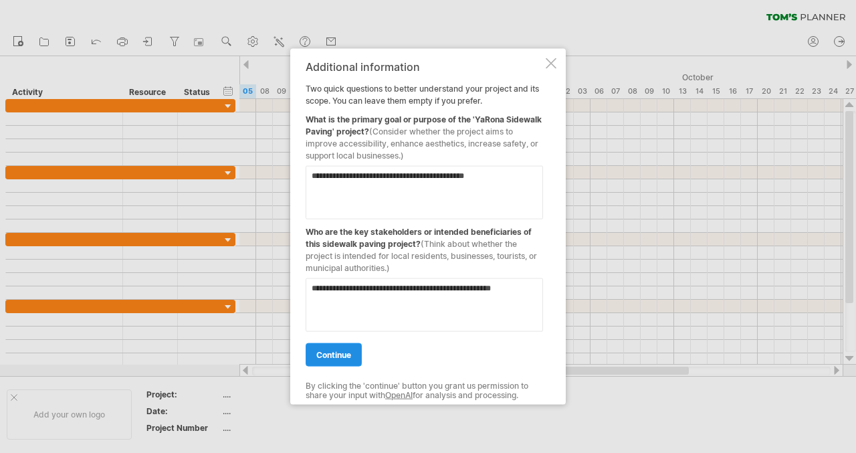
type textarea "**********"
click at [330, 358] on span "continue" at bounding box center [333, 354] width 35 height 10
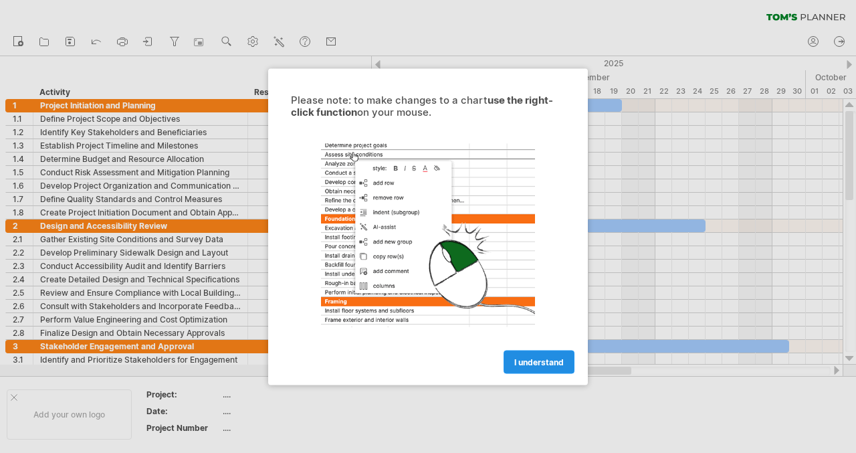
click at [523, 355] on link "I understand" at bounding box center [539, 361] width 71 height 23
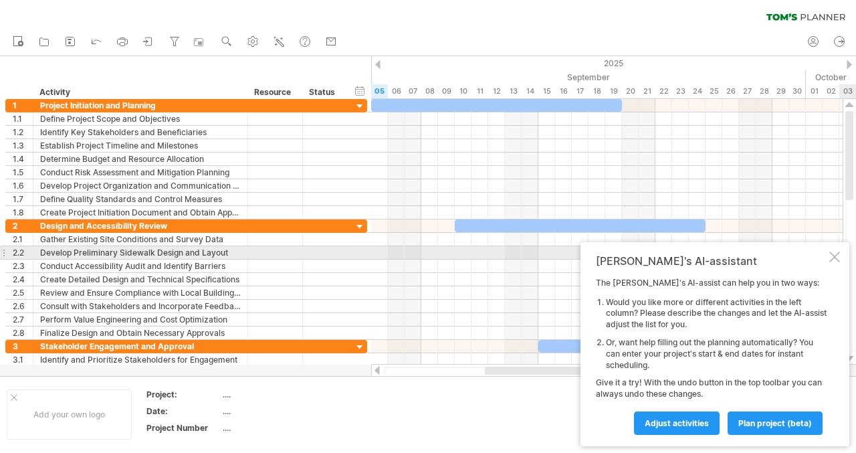
click at [832, 251] on div "[PERSON_NAME]'s AI-assistant The [PERSON_NAME]'s AI-assist can help you in two …" at bounding box center [715, 344] width 269 height 204
click at [831, 257] on div at bounding box center [834, 257] width 11 height 11
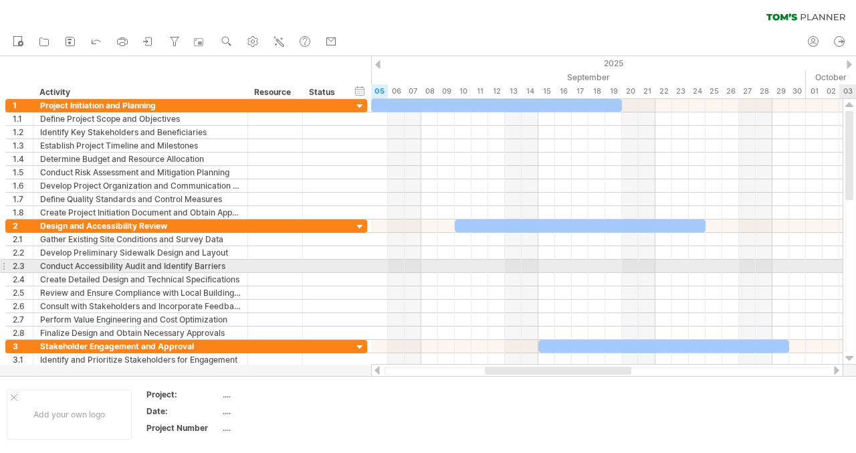
click at [843, 260] on div at bounding box center [850, 232] width 14 height 266
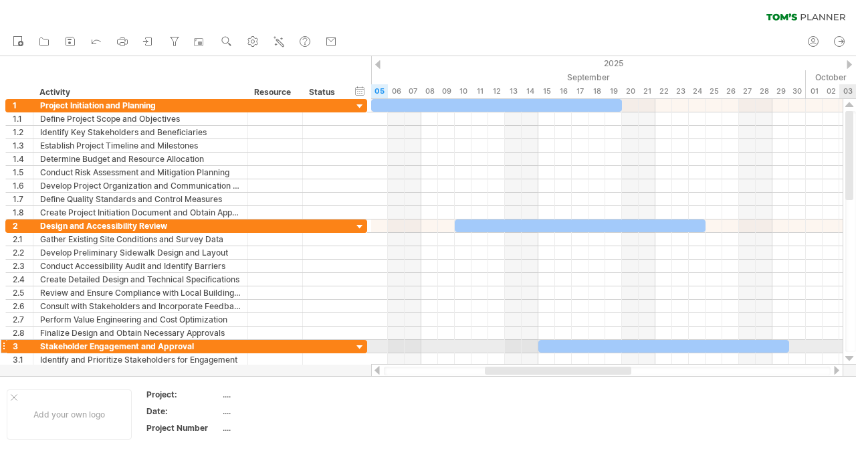
click at [850, 353] on div at bounding box center [850, 358] width 9 height 11
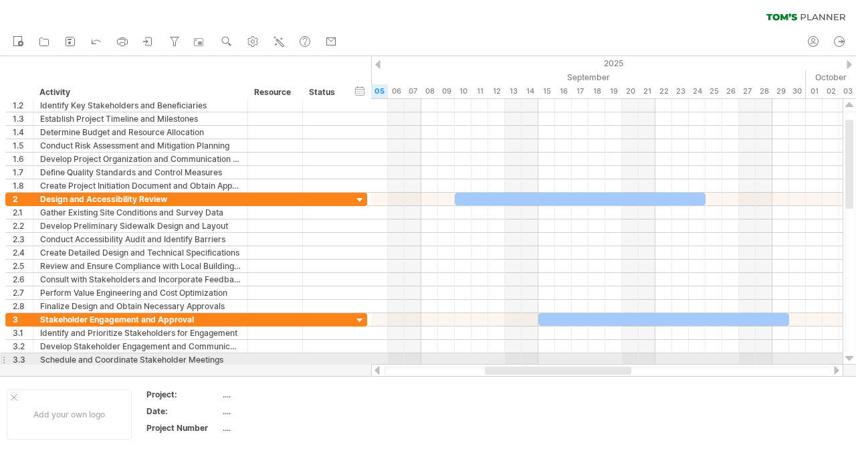
click at [847, 357] on div at bounding box center [850, 358] width 9 height 11
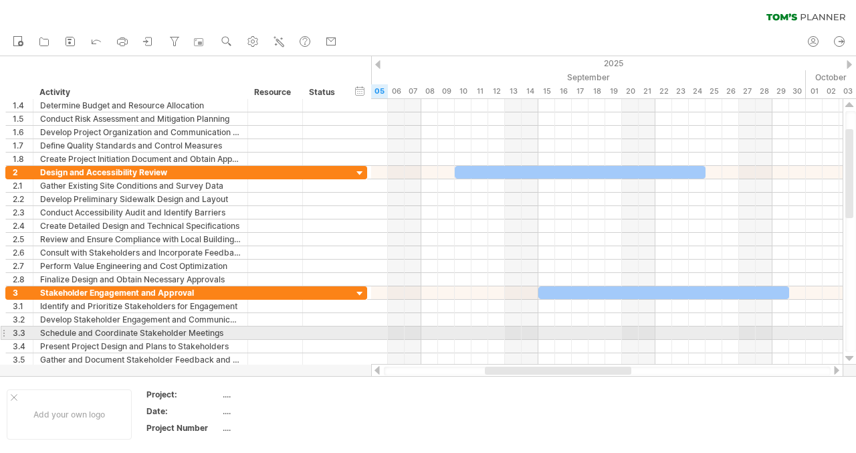
click at [847, 357] on div at bounding box center [850, 358] width 9 height 11
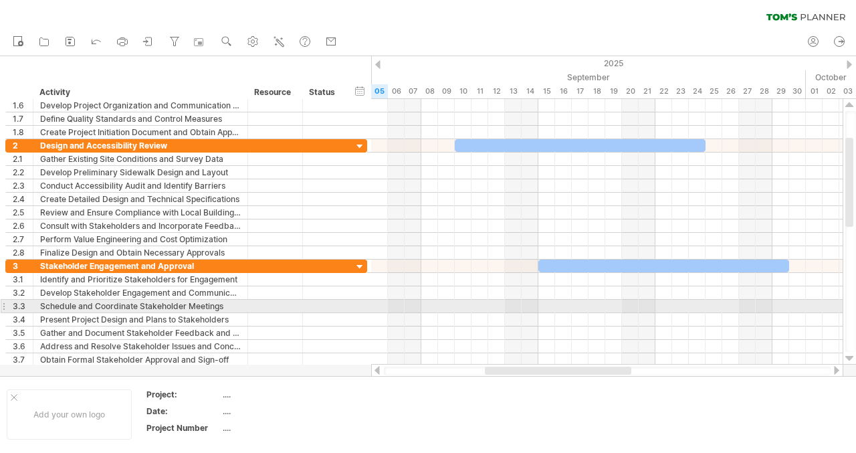
click at [847, 357] on div at bounding box center [850, 358] width 9 height 11
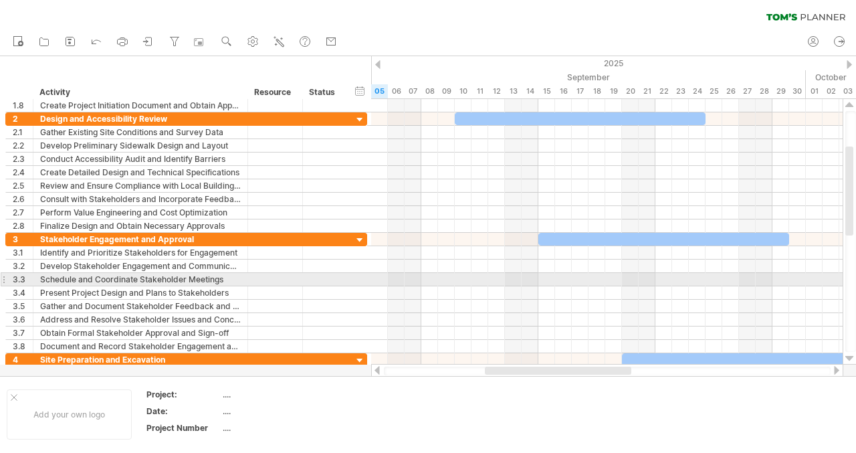
click at [847, 357] on div at bounding box center [850, 358] width 9 height 11
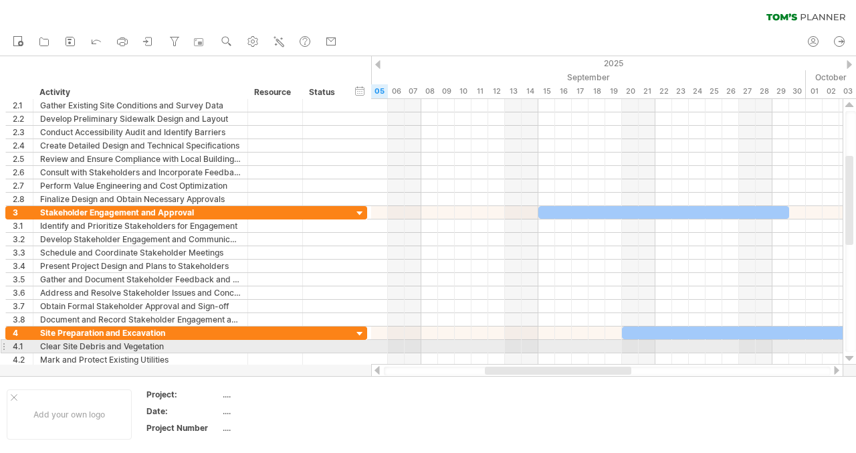
click at [852, 352] on div at bounding box center [850, 232] width 14 height 266
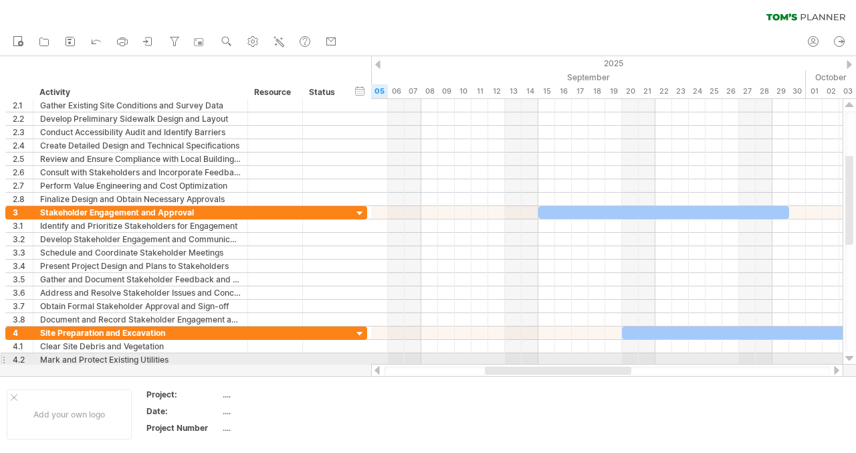
click at [852, 356] on div at bounding box center [850, 358] width 9 height 11
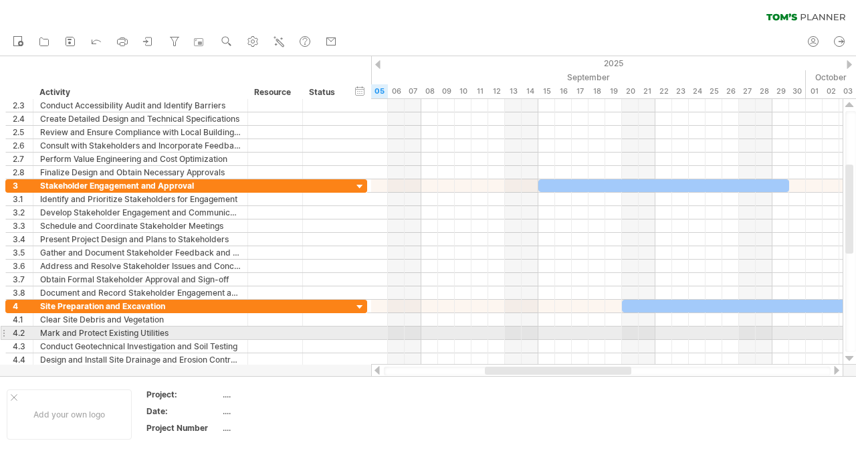
click at [852, 356] on div at bounding box center [850, 358] width 9 height 11
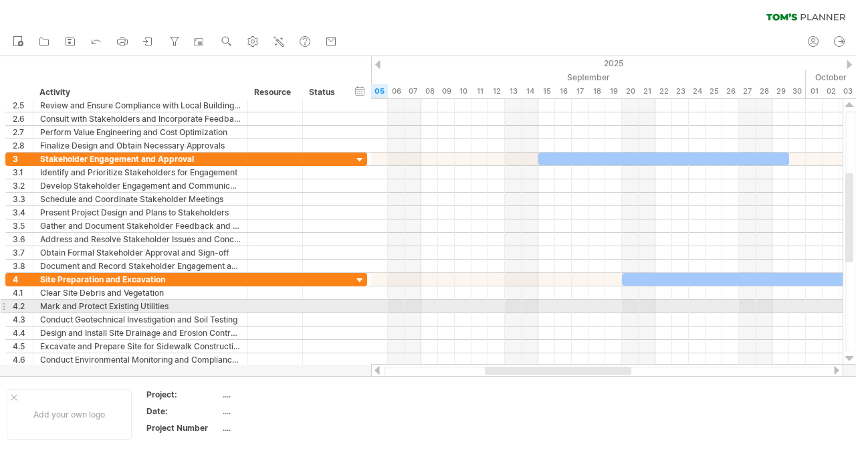
click at [852, 356] on div at bounding box center [850, 358] width 9 height 11
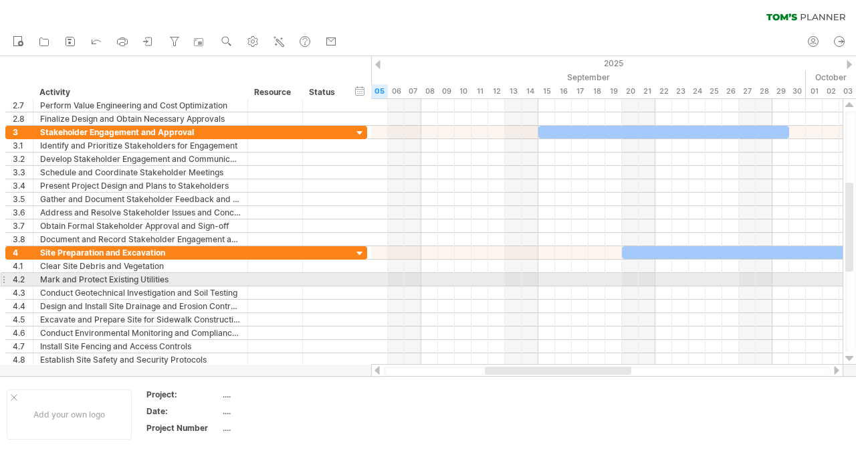
click at [852, 356] on div at bounding box center [850, 358] width 9 height 11
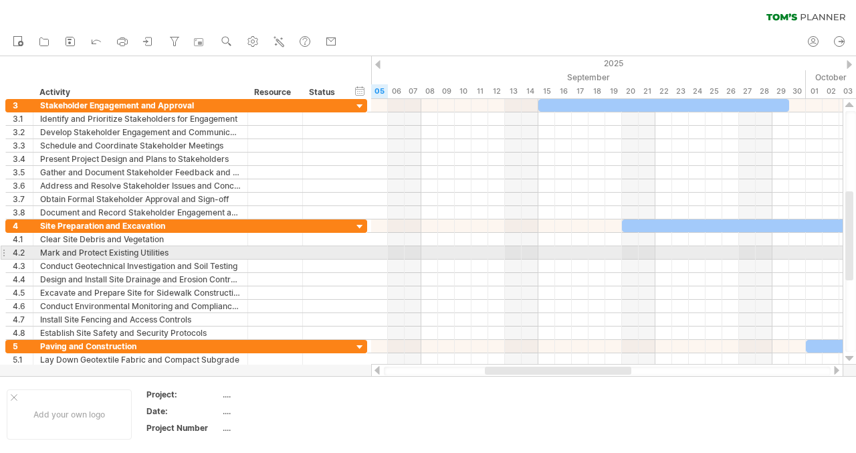
click at [852, 356] on div at bounding box center [850, 358] width 9 height 11
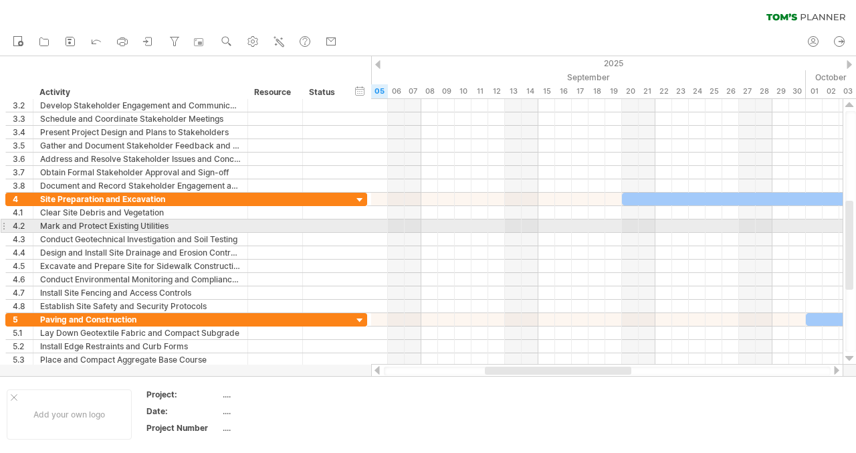
click at [852, 356] on div at bounding box center [850, 358] width 9 height 11
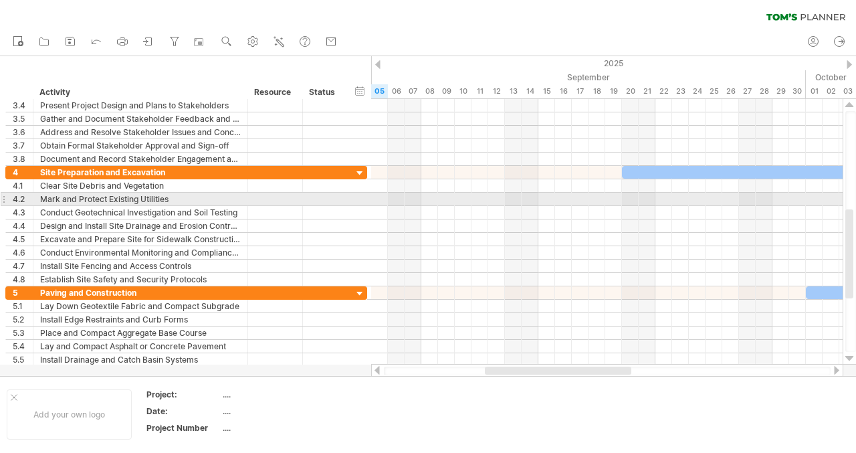
click at [852, 356] on div at bounding box center [850, 358] width 9 height 11
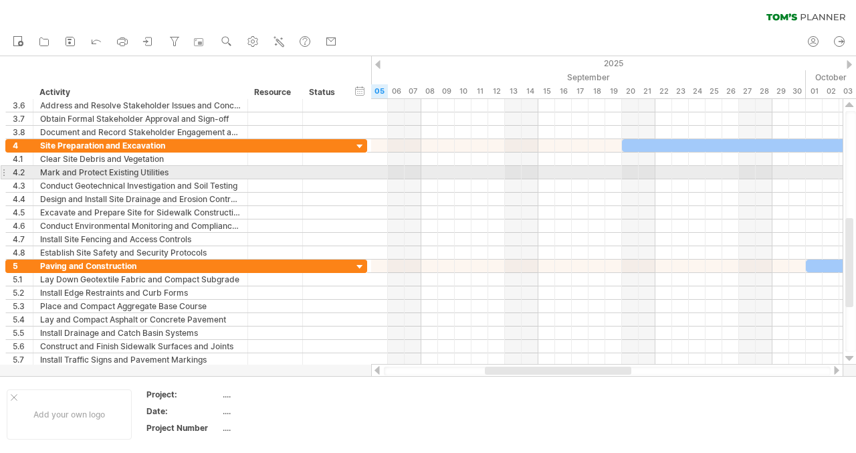
click at [852, 356] on div at bounding box center [850, 358] width 9 height 11
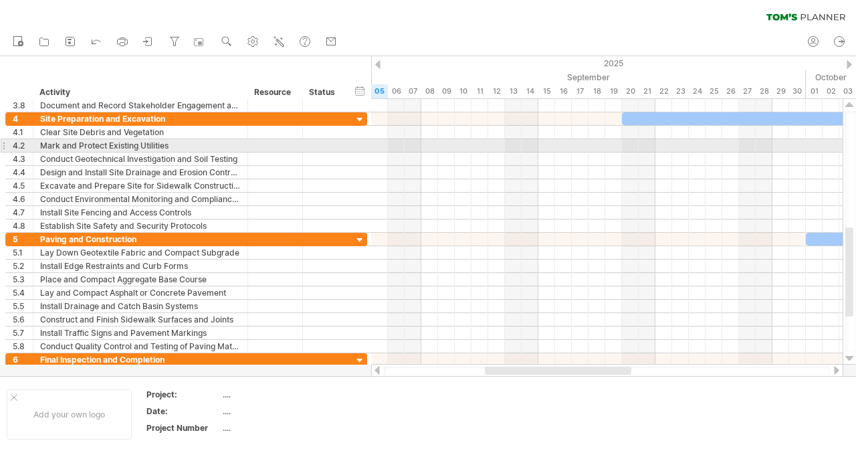
click at [852, 356] on div at bounding box center [850, 358] width 9 height 11
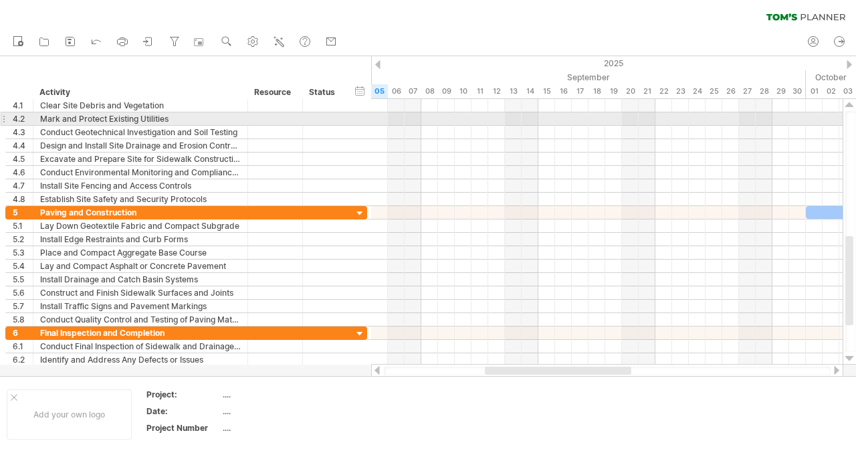
click at [852, 356] on div at bounding box center [850, 358] width 9 height 11
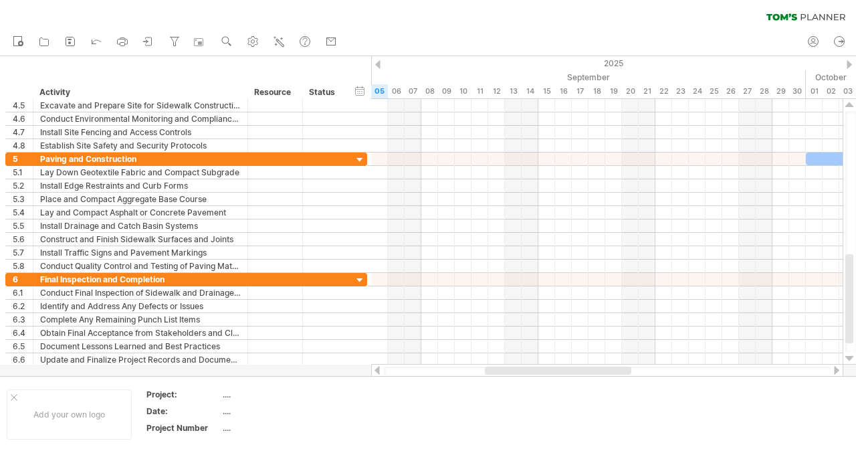
click at [852, 356] on div at bounding box center [850, 358] width 9 height 11
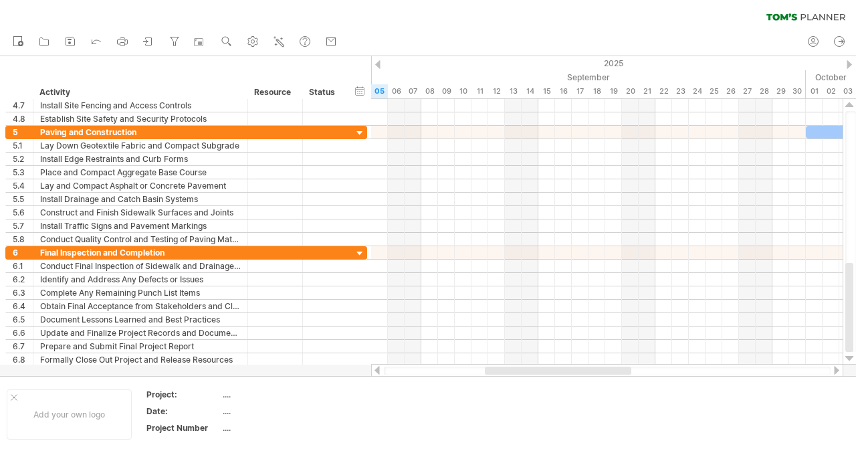
click at [852, 356] on div at bounding box center [850, 358] width 9 height 11
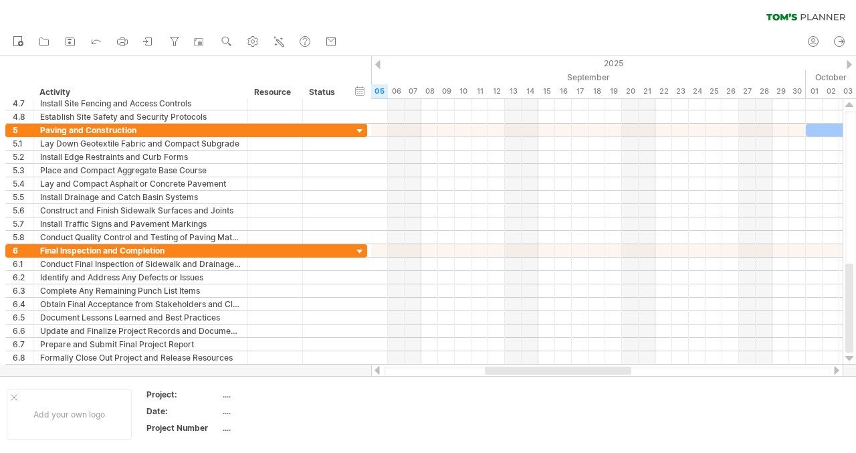
click at [852, 356] on div at bounding box center [850, 358] width 9 height 11
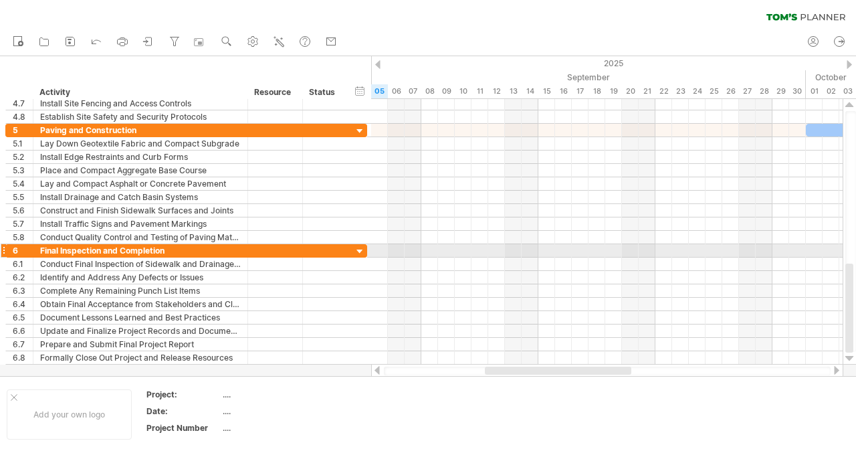
click at [852, 254] on div at bounding box center [851, 231] width 11 height 241
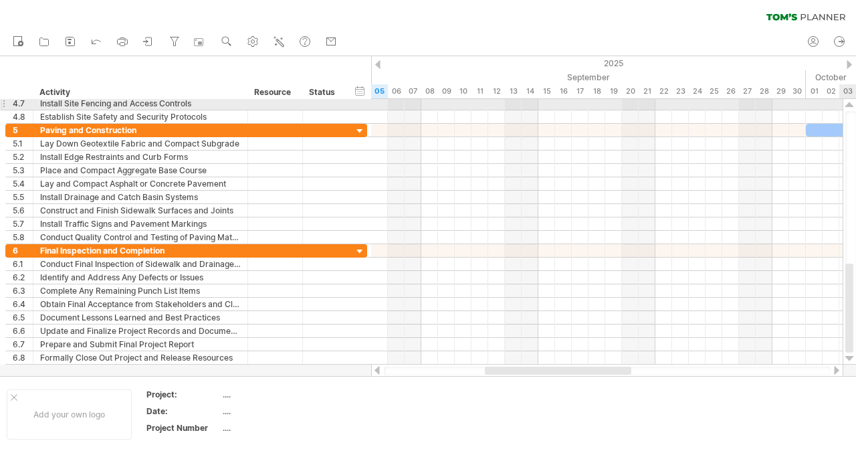
click at [852, 109] on div at bounding box center [850, 105] width 9 height 11
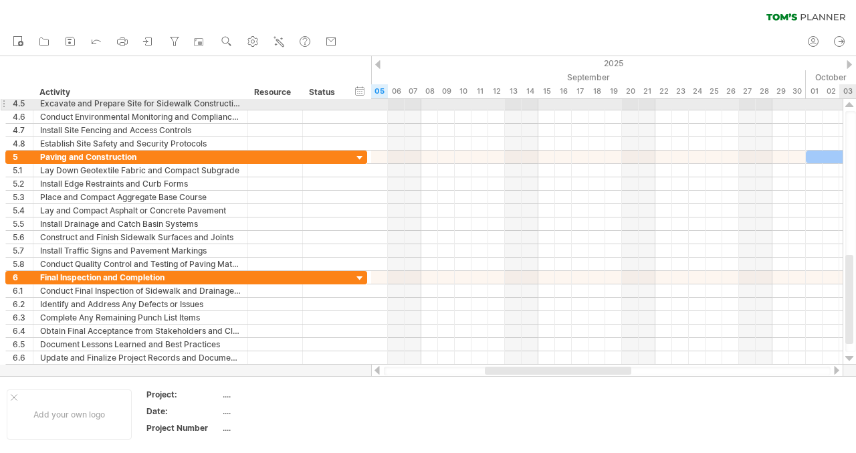
click at [852, 106] on div at bounding box center [850, 105] width 9 height 11
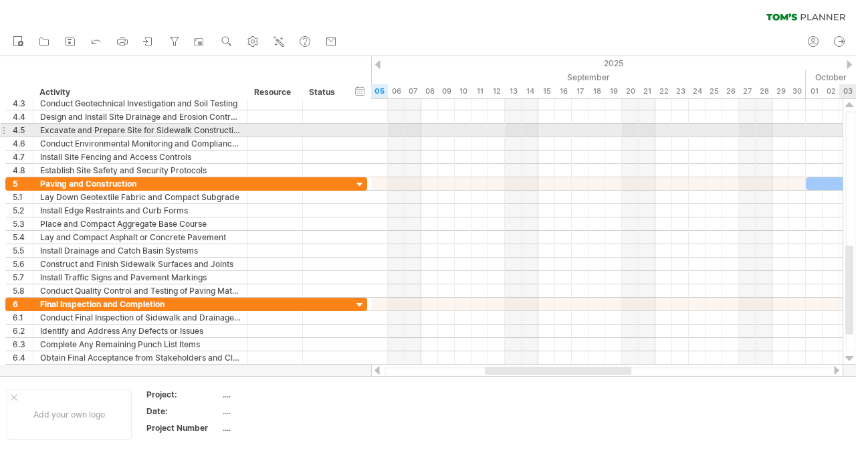
click at [852, 106] on div at bounding box center [850, 105] width 9 height 11
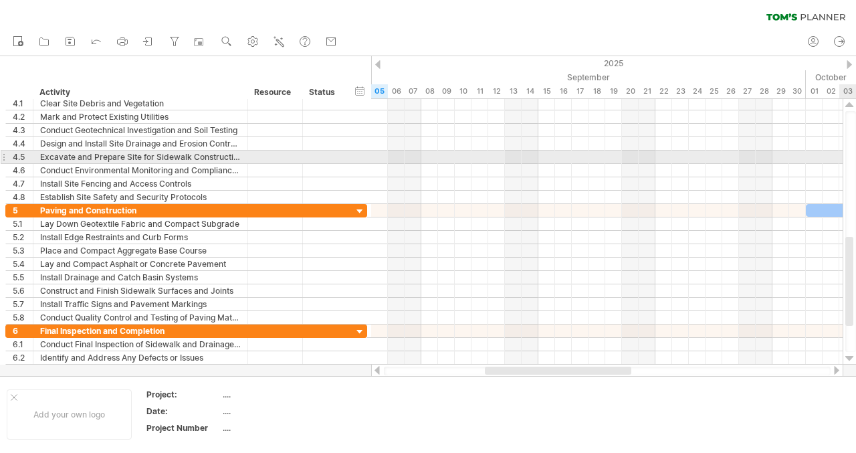
click at [852, 106] on div at bounding box center [850, 105] width 9 height 11
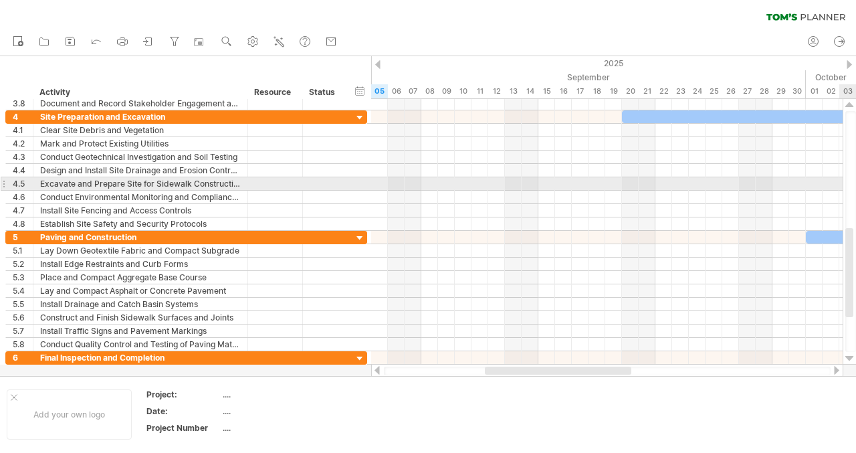
click at [852, 106] on div at bounding box center [850, 105] width 9 height 11
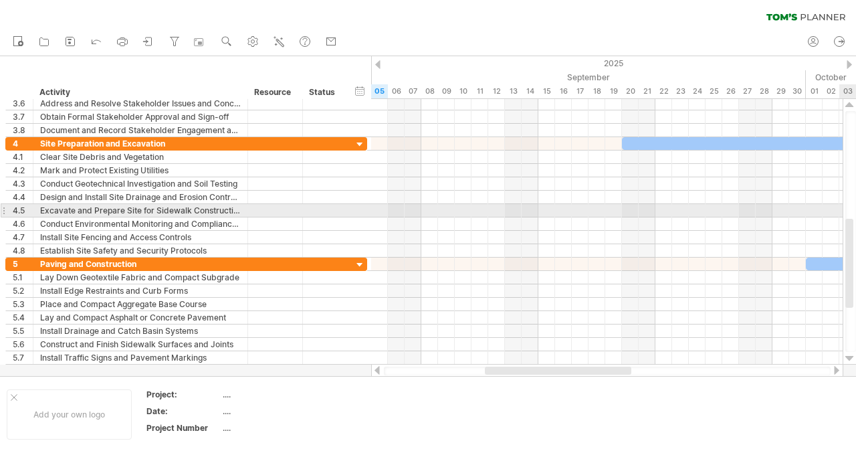
click at [852, 106] on div at bounding box center [850, 105] width 9 height 11
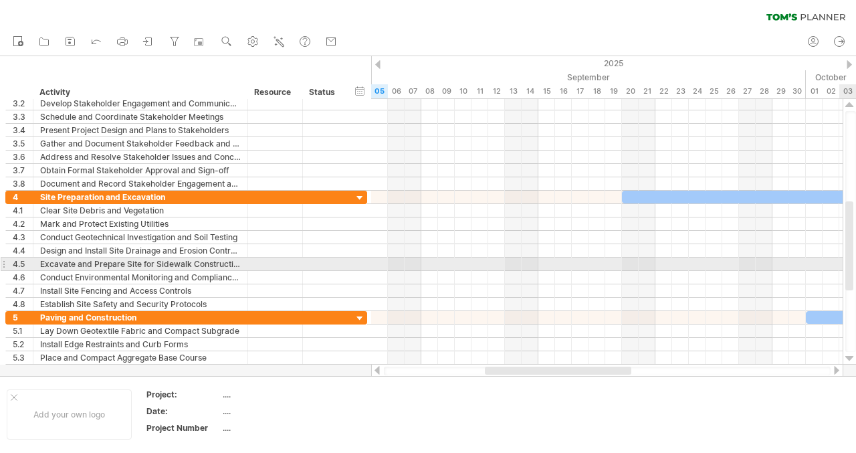
click at [852, 106] on div at bounding box center [850, 105] width 9 height 11
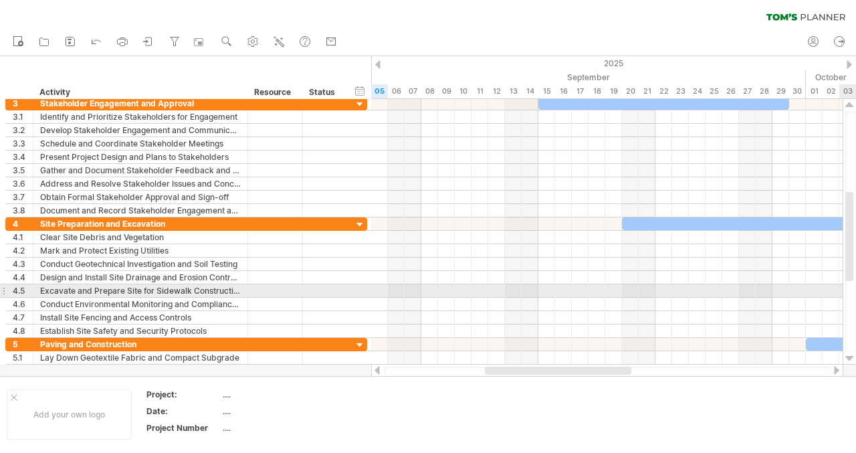
click at [852, 106] on div at bounding box center [850, 105] width 9 height 11
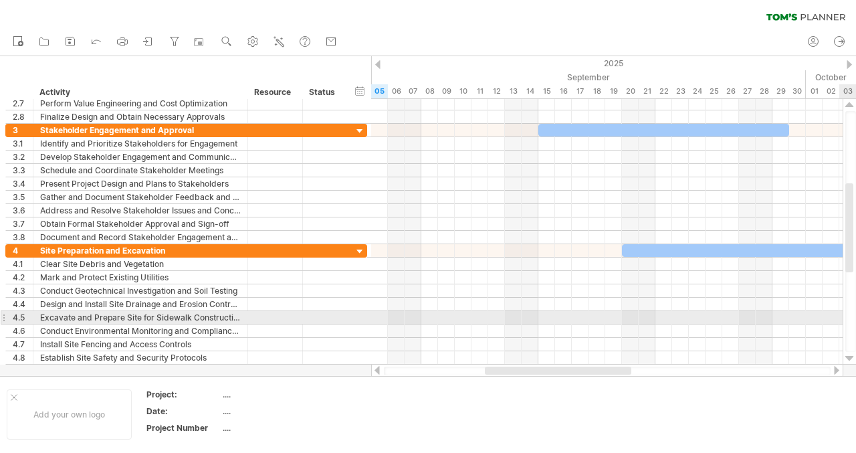
click at [852, 106] on div at bounding box center [850, 105] width 9 height 11
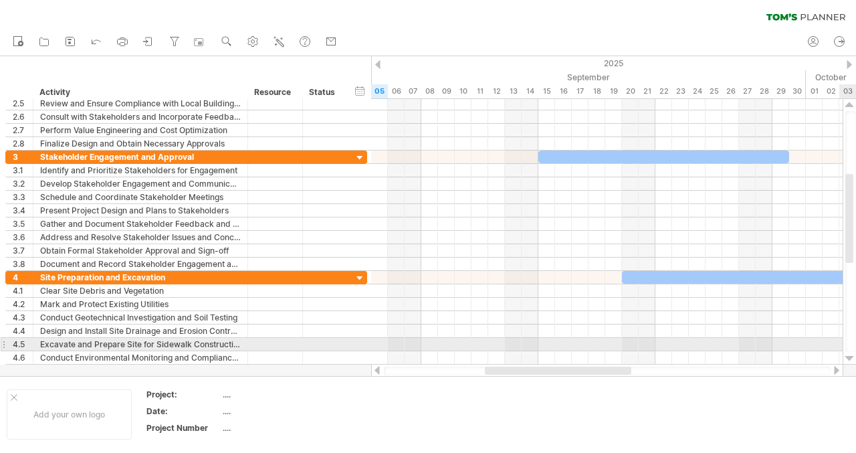
click at [852, 106] on div at bounding box center [850, 105] width 9 height 11
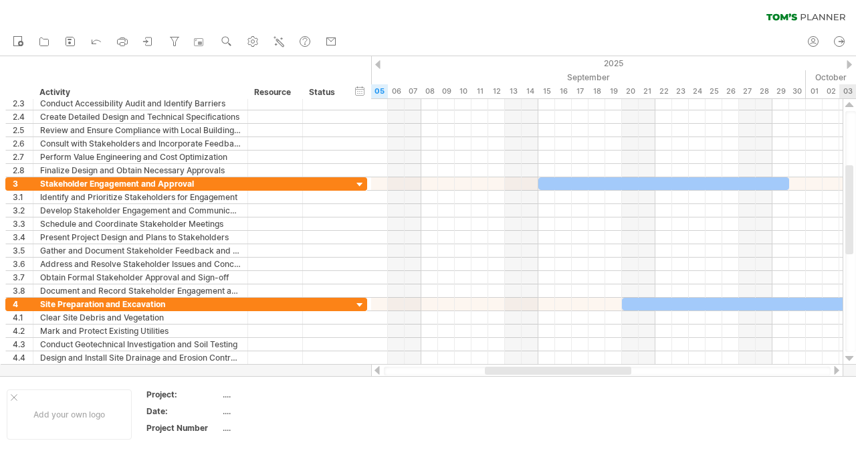
click at [852, 106] on div at bounding box center [850, 105] width 9 height 11
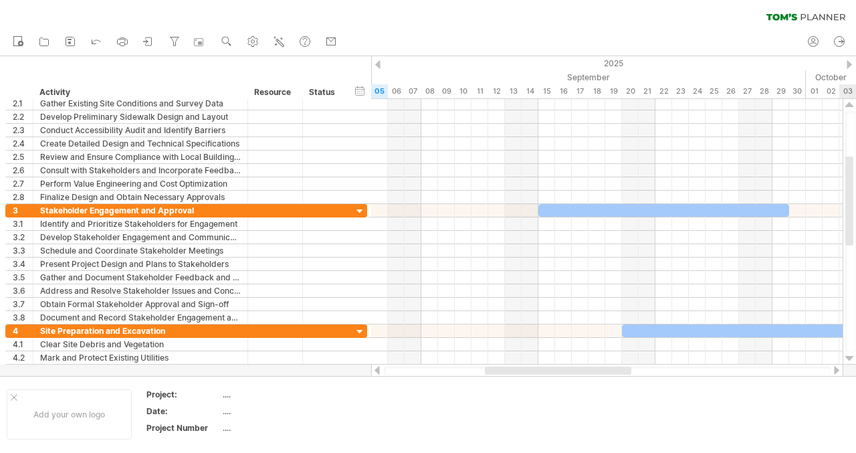
click at [852, 106] on div at bounding box center [850, 105] width 9 height 11
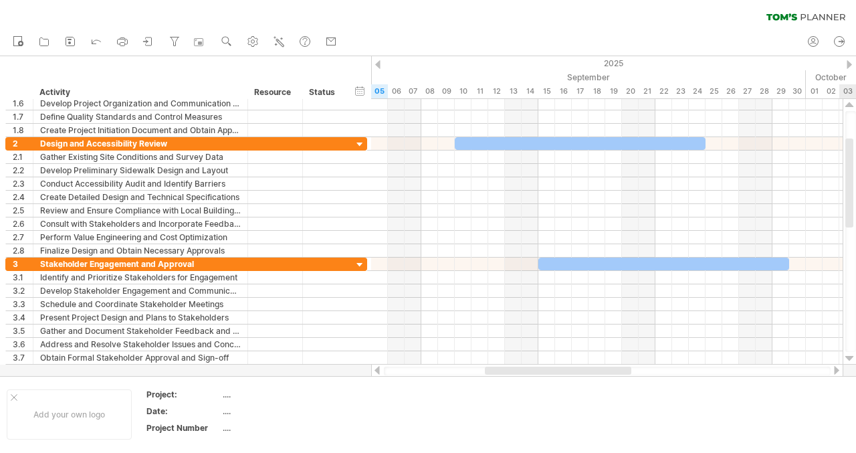
click at [852, 106] on div at bounding box center [850, 105] width 9 height 11
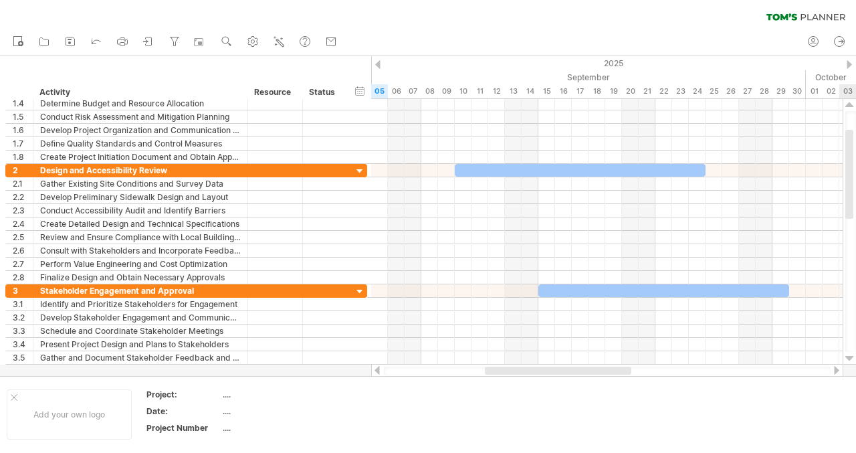
click at [852, 106] on div at bounding box center [850, 105] width 9 height 11
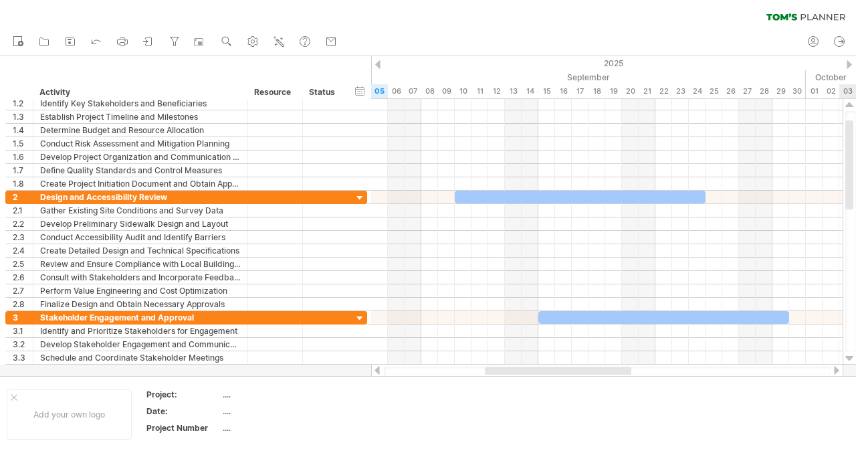
click at [852, 106] on div at bounding box center [850, 105] width 9 height 11
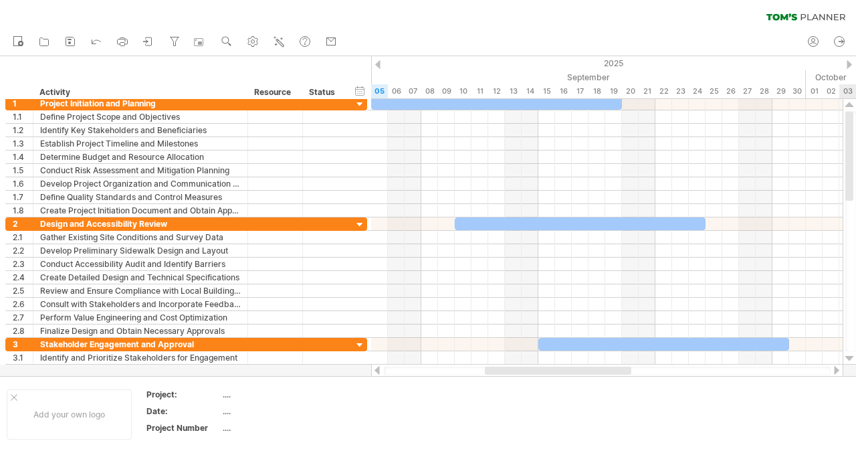
click at [852, 106] on div at bounding box center [850, 105] width 9 height 11
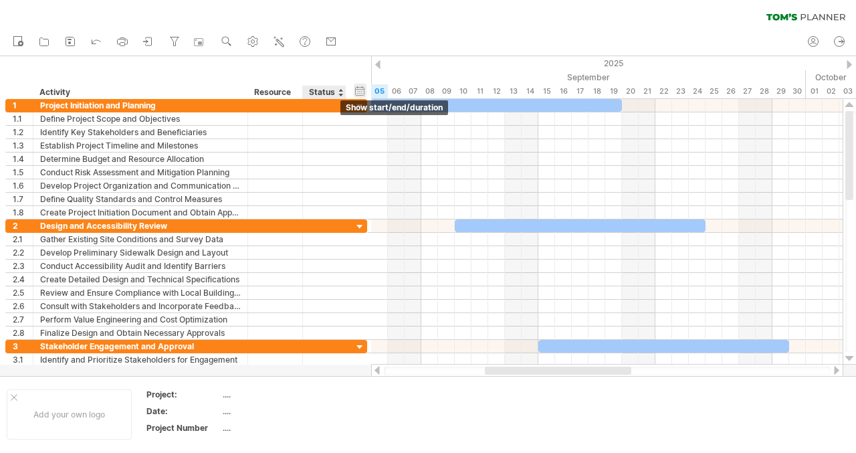
click at [361, 89] on div "hide start/end/duration show start/end/duration" at bounding box center [360, 91] width 13 height 14
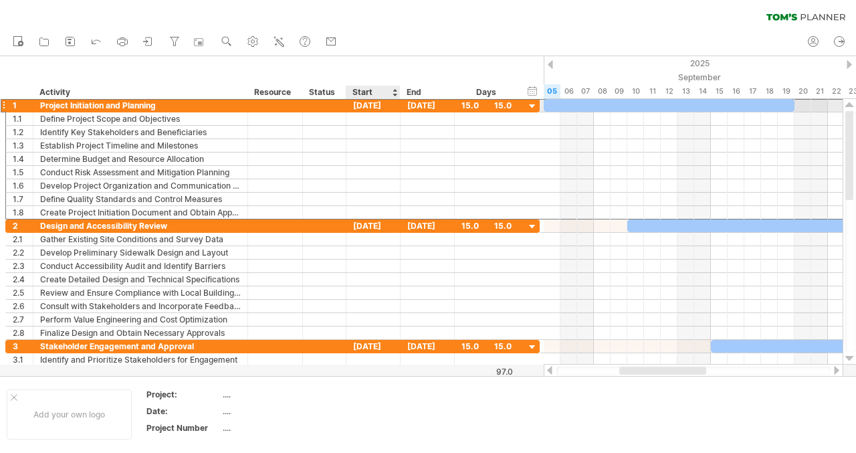
click at [361, 104] on div "05-09-25" at bounding box center [373, 105] width 54 height 13
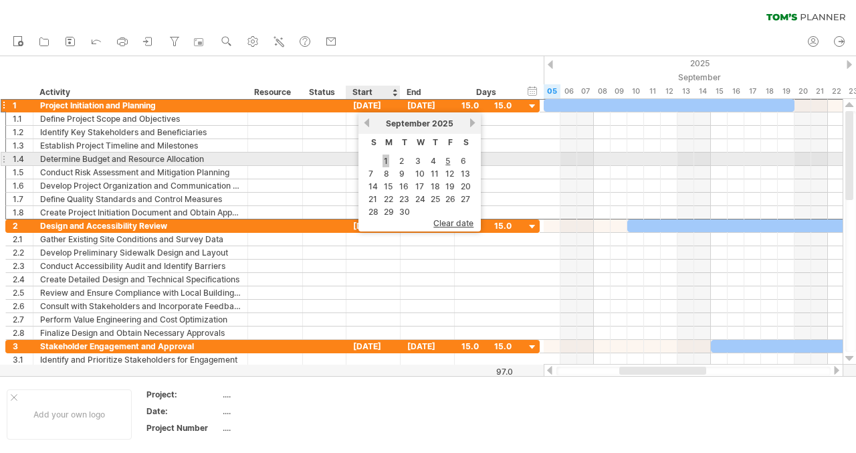
click at [383, 163] on link "1" at bounding box center [386, 161] width 7 height 13
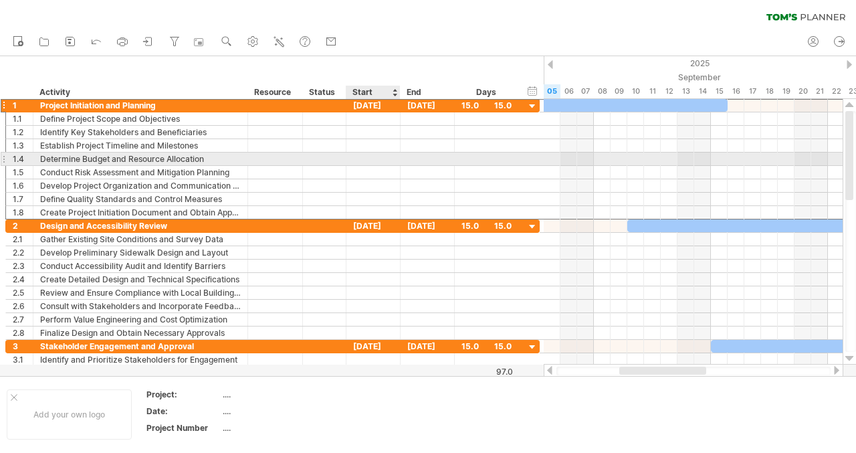
click at [405, 90] on div "End" at bounding box center [427, 92] width 54 height 13
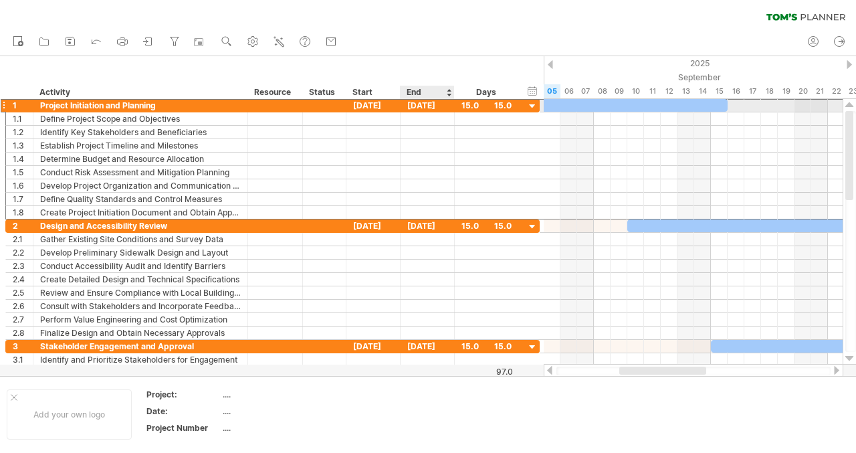
click at [419, 102] on div "15-09-25" at bounding box center [428, 105] width 54 height 13
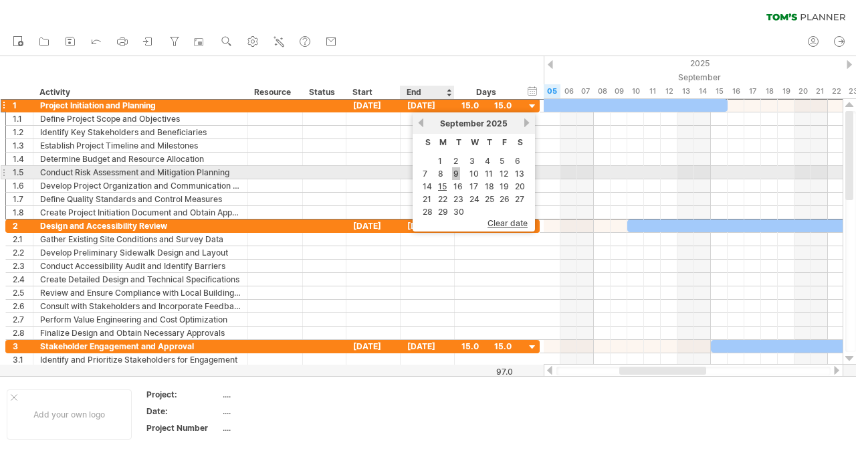
click at [457, 168] on link "9" at bounding box center [456, 173] width 8 height 13
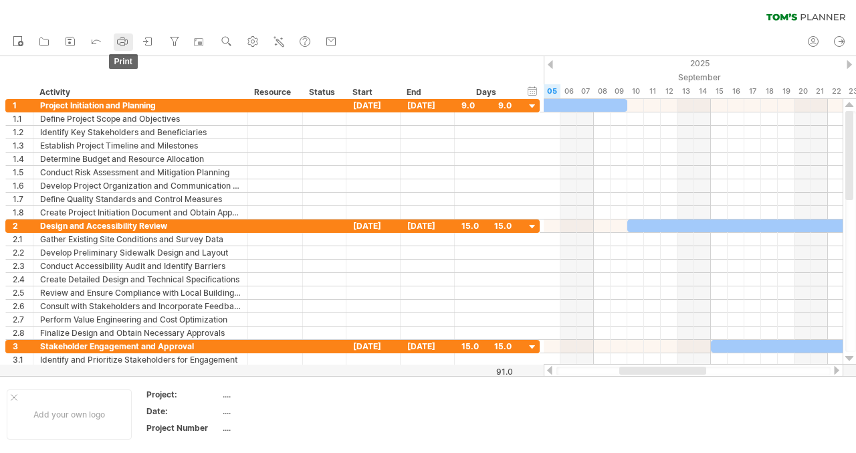
click at [122, 39] on rect at bounding box center [122, 38] width 5 height 1
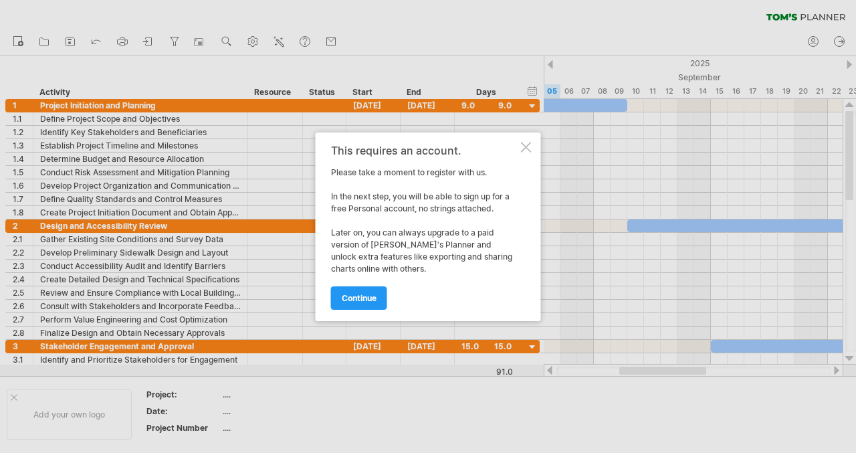
click at [525, 148] on div at bounding box center [526, 147] width 11 height 11
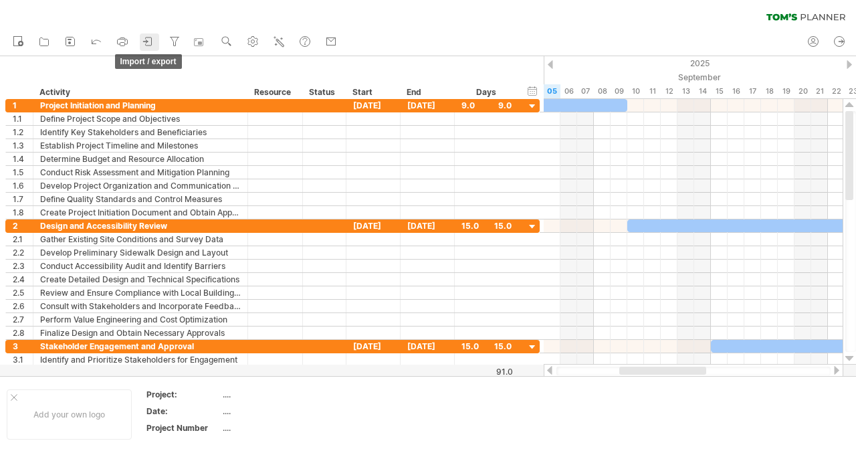
click at [151, 41] on icon at bounding box center [148, 41] width 13 height 13
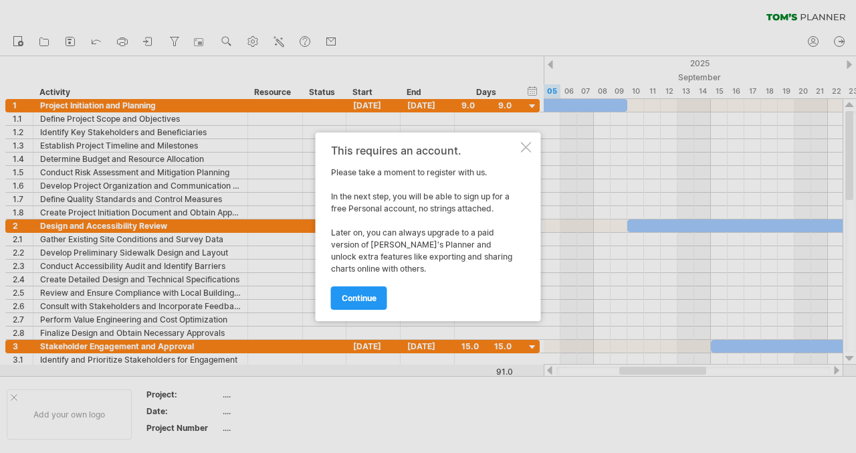
click at [526, 145] on div at bounding box center [526, 147] width 11 height 11
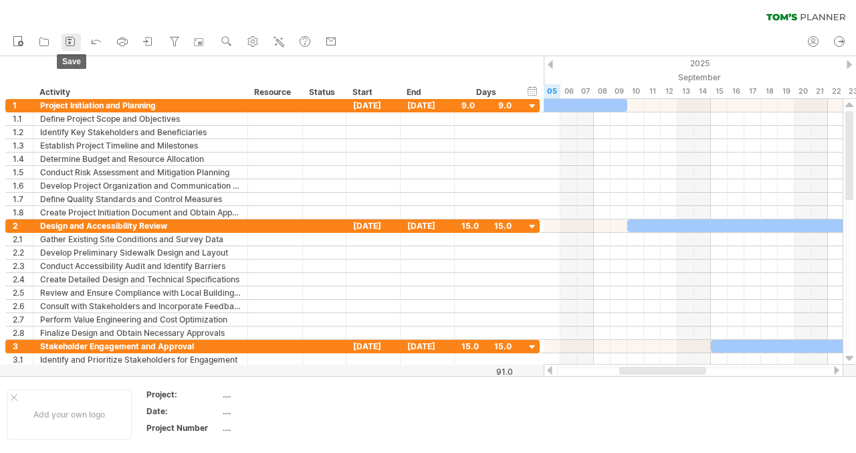
click at [74, 41] on icon at bounding box center [70, 41] width 13 height 13
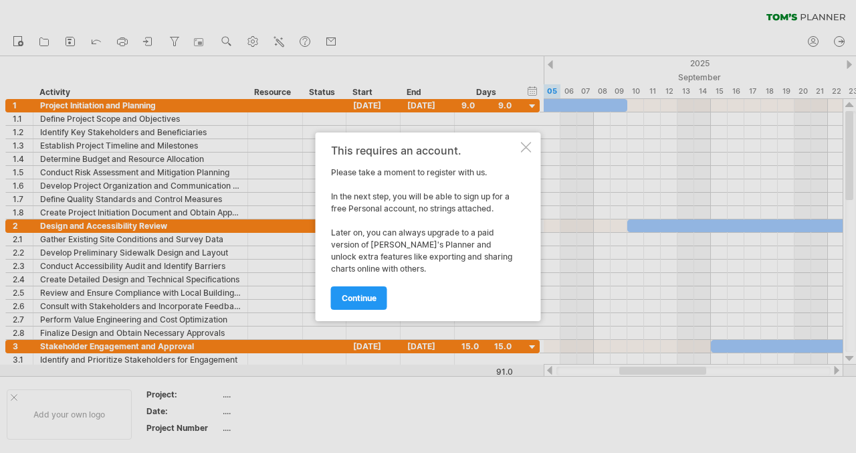
click at [48, 41] on div at bounding box center [428, 226] width 856 height 453
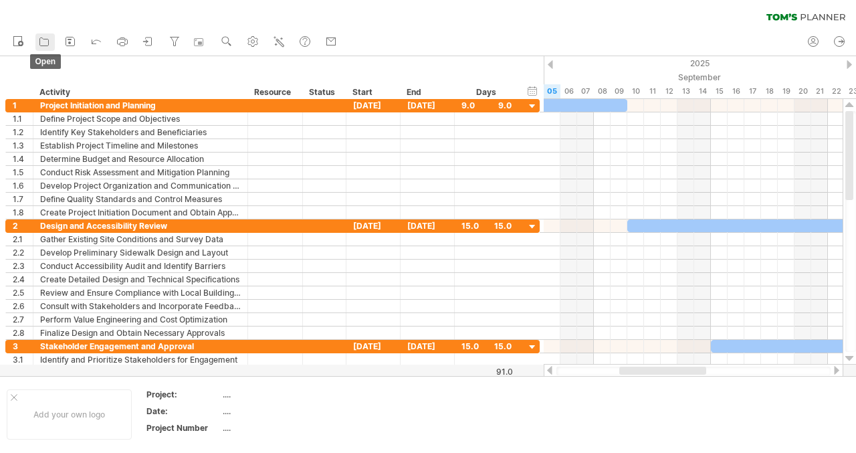
click at [43, 38] on icon at bounding box center [44, 42] width 9 height 8
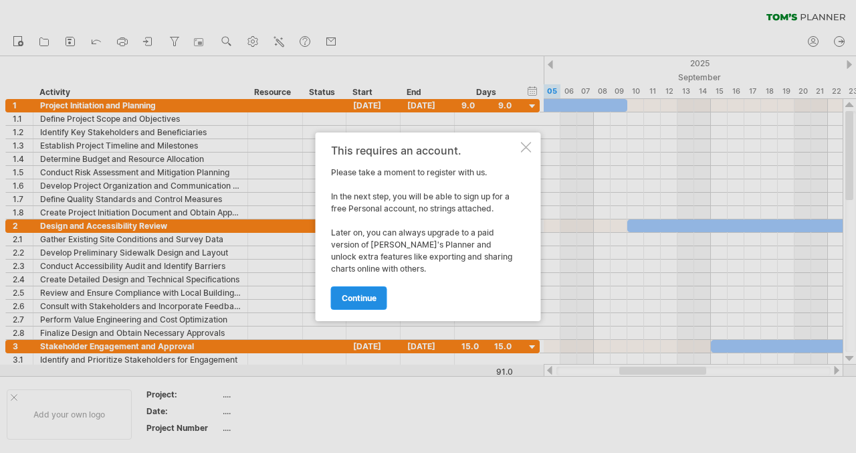
click at [372, 290] on link "continue" at bounding box center [359, 297] width 56 height 23
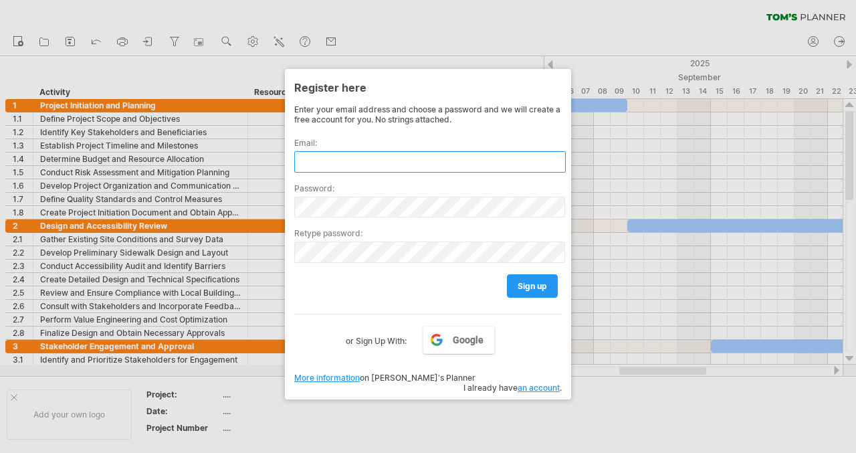
click at [349, 161] on input "text" at bounding box center [430, 161] width 272 height 21
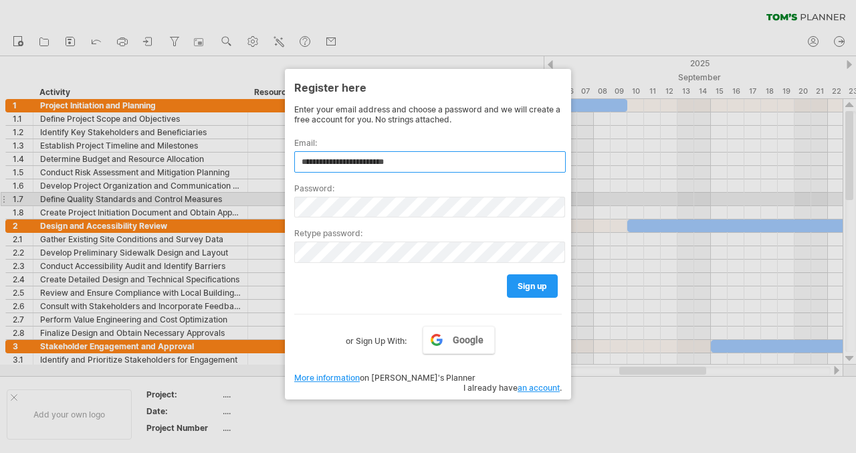
type input "**********"
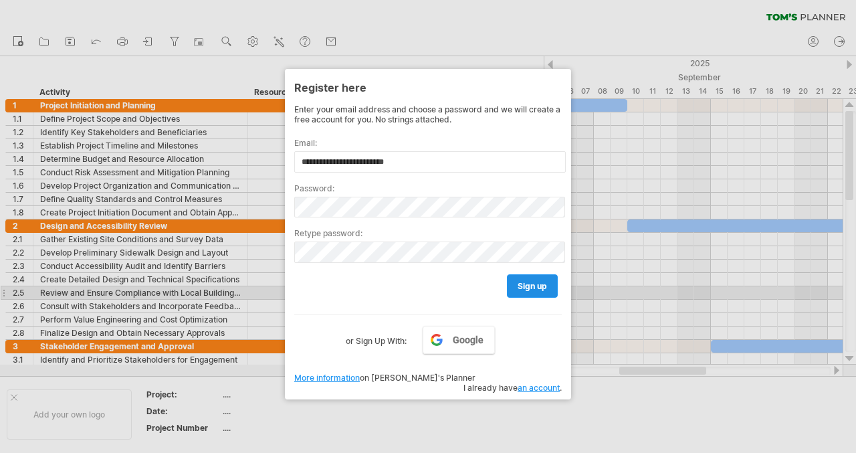
click at [532, 287] on link "sign up" at bounding box center [532, 285] width 51 height 23
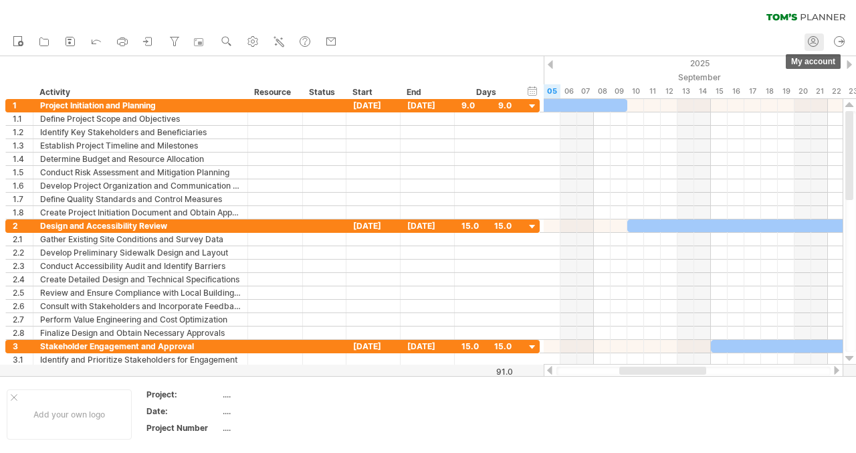
click at [817, 47] on icon at bounding box center [813, 41] width 13 height 13
type input "**********"
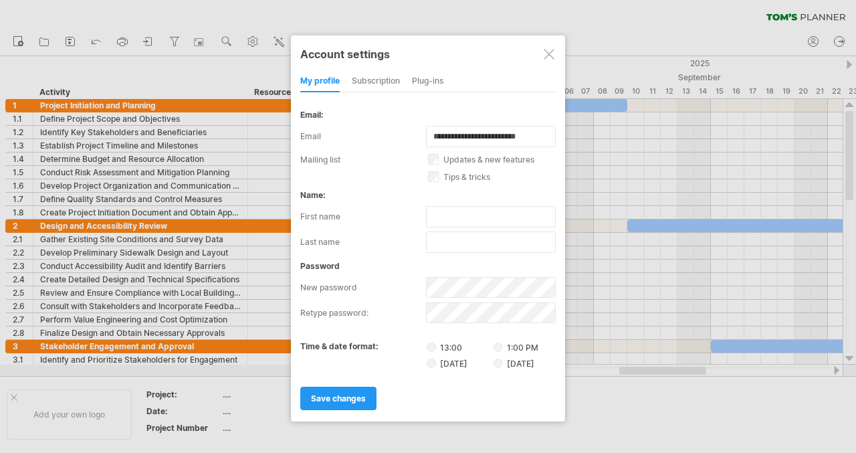
click at [380, 72] on div "subscription" at bounding box center [376, 81] width 48 height 21
click at [381, 82] on div at bounding box center [428, 226] width 856 height 453
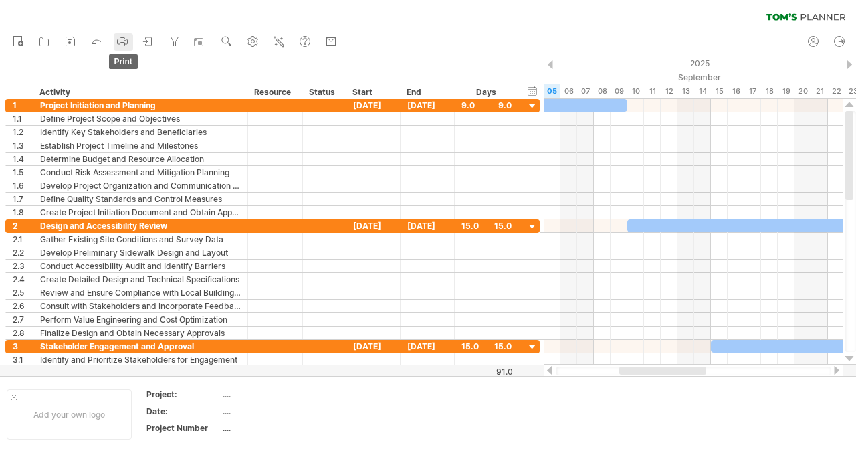
click at [123, 43] on icon at bounding box center [122, 41] width 13 height 13
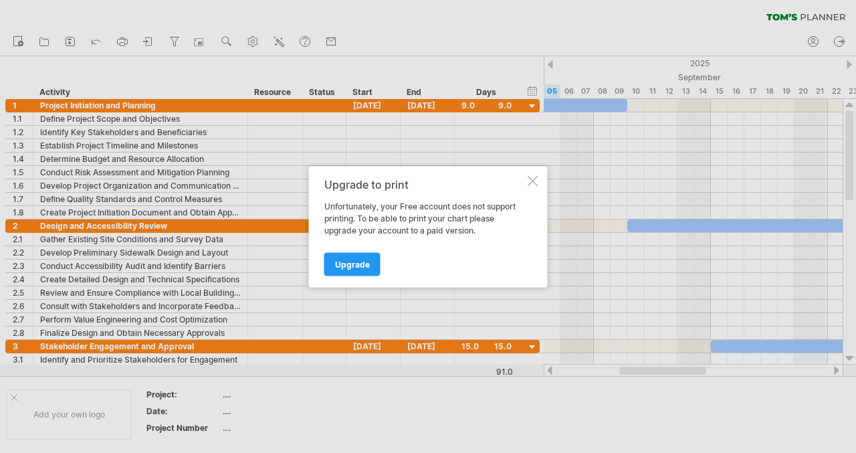
click at [534, 179] on div at bounding box center [533, 180] width 11 height 11
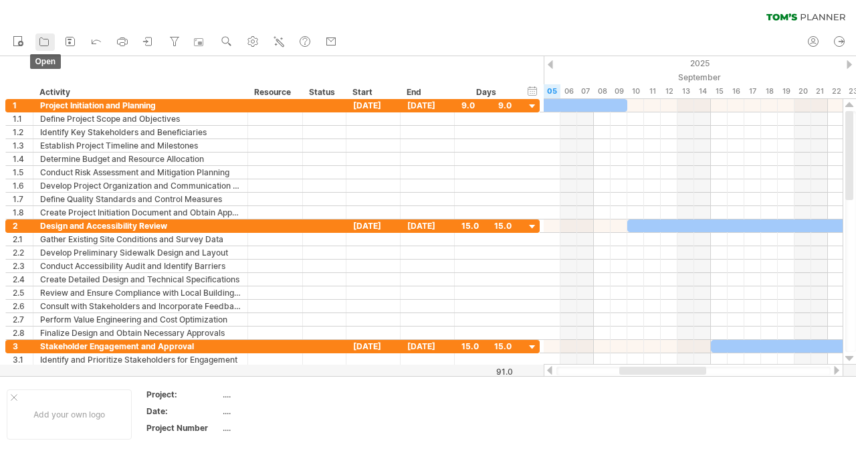
click at [47, 39] on icon at bounding box center [43, 41] width 13 height 13
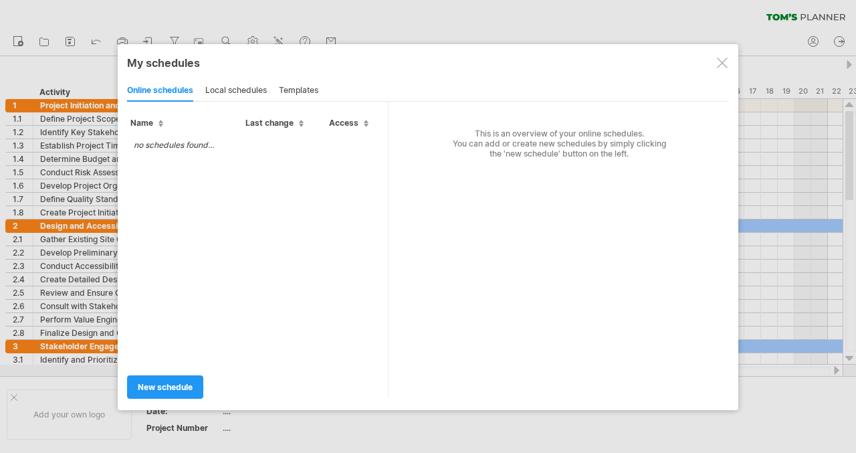
click at [267, 95] on div "local schedules" at bounding box center [236, 90] width 62 height 21
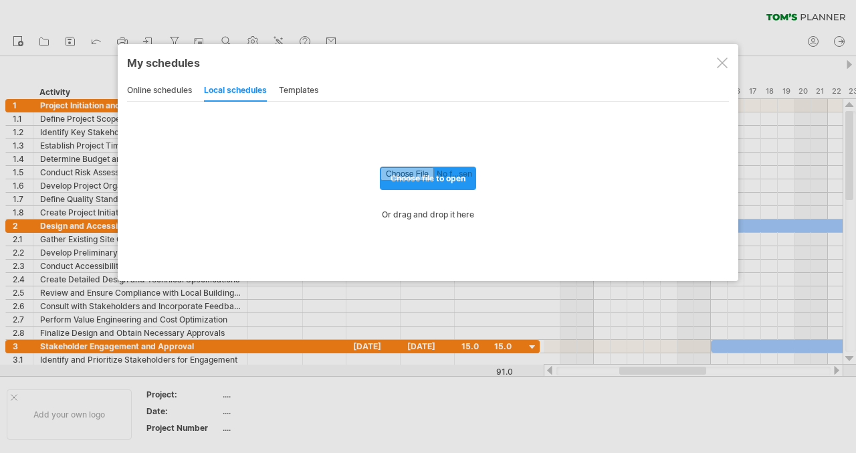
click at [298, 86] on div "templates" at bounding box center [298, 90] width 39 height 21
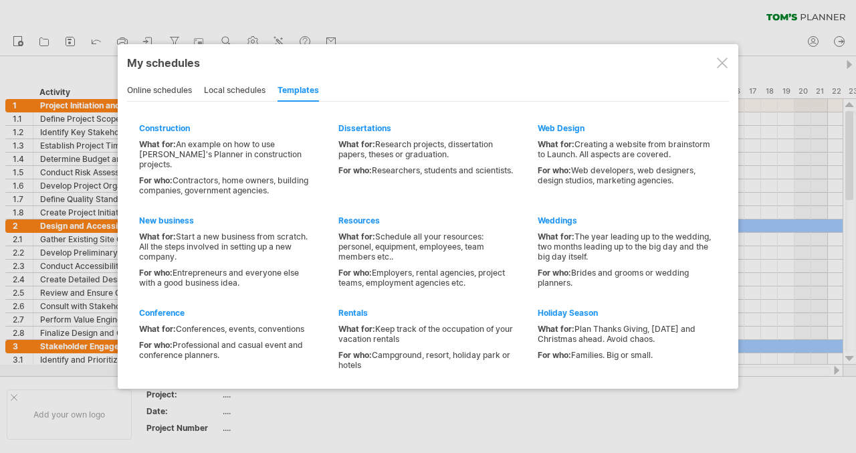
click at [381, 21] on div at bounding box center [428, 226] width 856 height 453
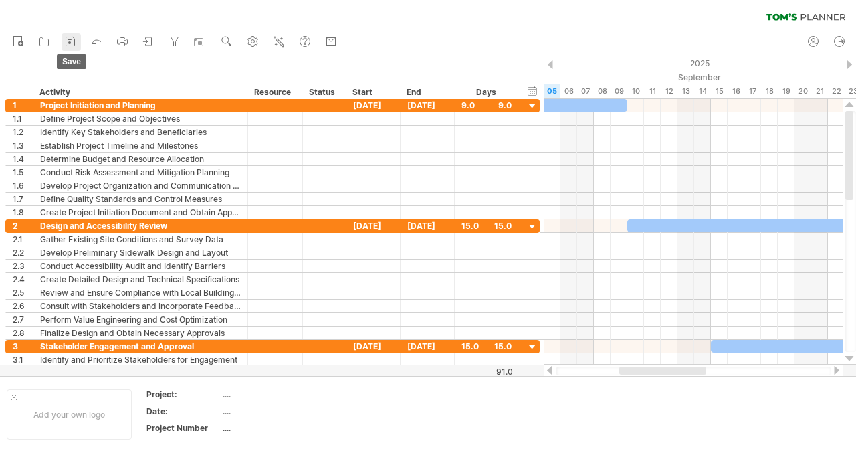
click at [68, 43] on icon at bounding box center [70, 41] width 13 height 13
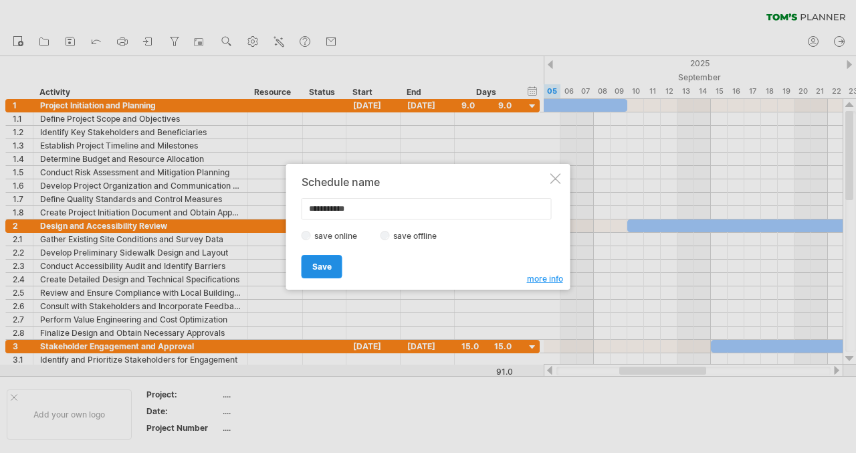
click at [318, 256] on link "Save" at bounding box center [322, 266] width 41 height 23
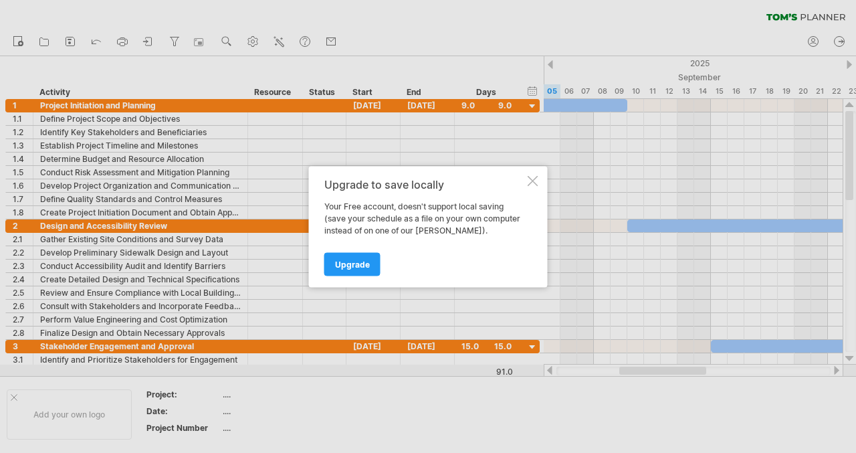
click at [528, 182] on div at bounding box center [533, 180] width 11 height 11
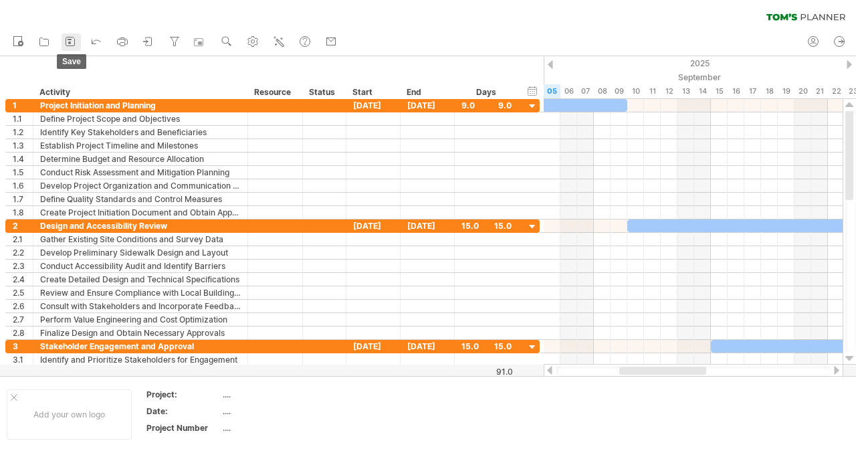
click at [64, 39] on icon at bounding box center [70, 41] width 13 height 13
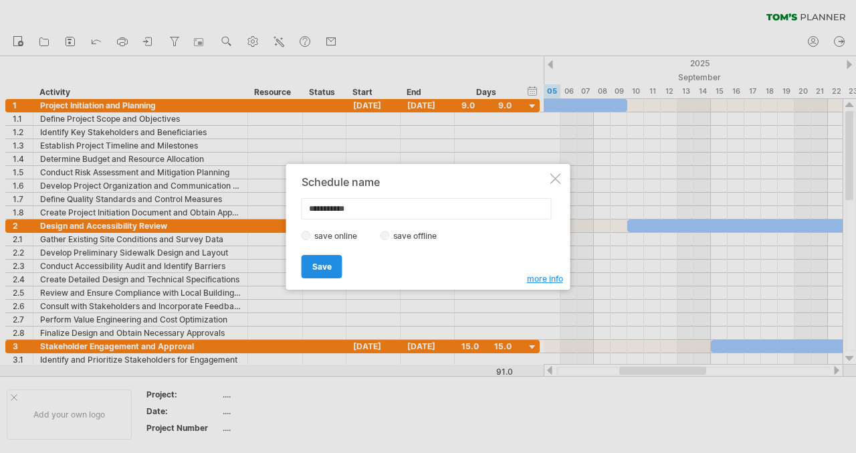
click at [324, 264] on span "Save" at bounding box center [321, 267] width 19 height 10
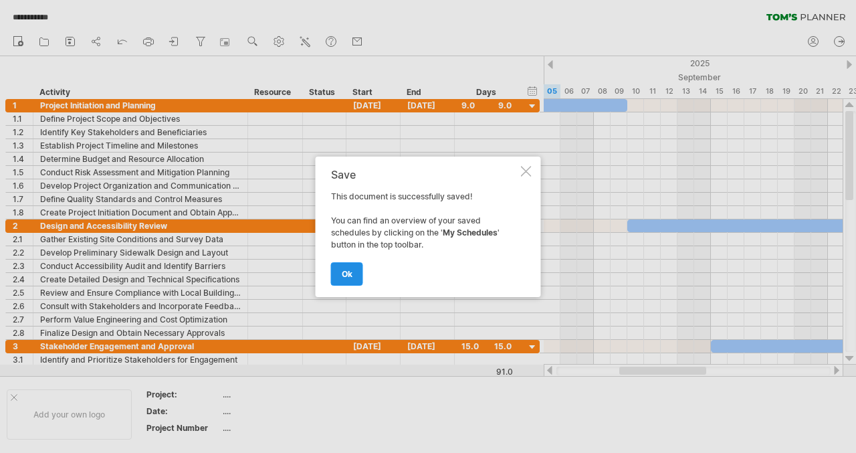
click at [348, 272] on span "ok" at bounding box center [347, 274] width 11 height 10
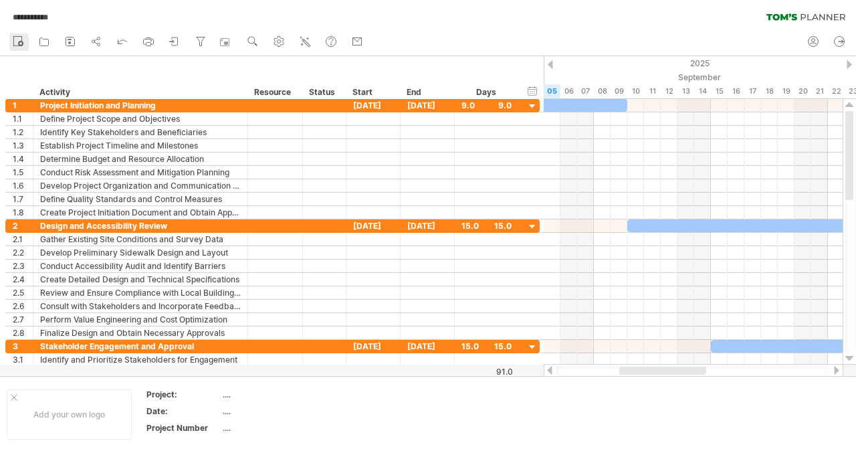
click at [21, 38] on rect at bounding box center [18, 41] width 8 height 9
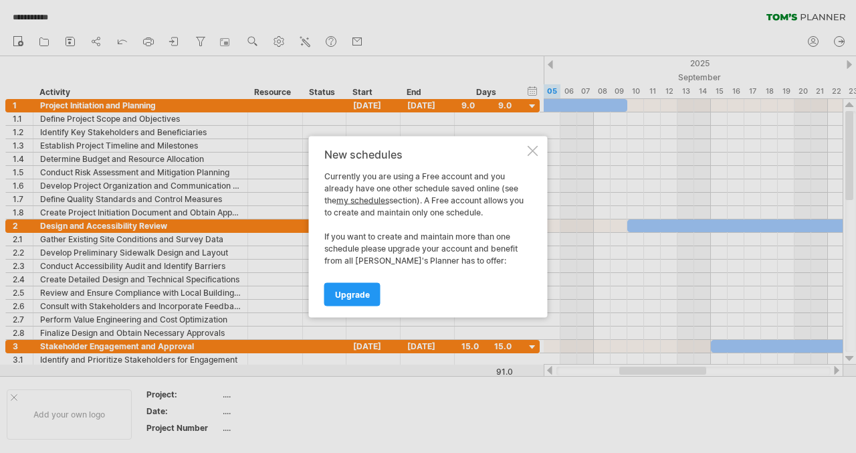
click at [533, 146] on div at bounding box center [533, 150] width 11 height 11
